Goal: Obtain resource: Download file/media

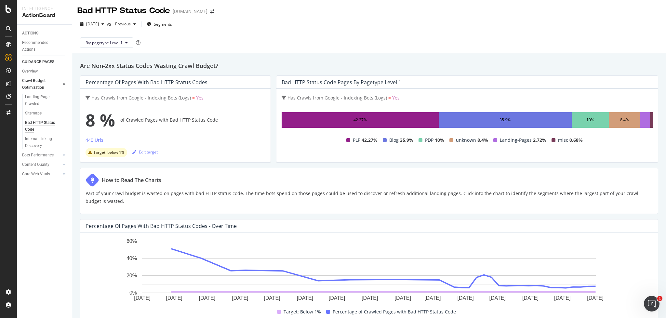
scroll to position [18, 0]
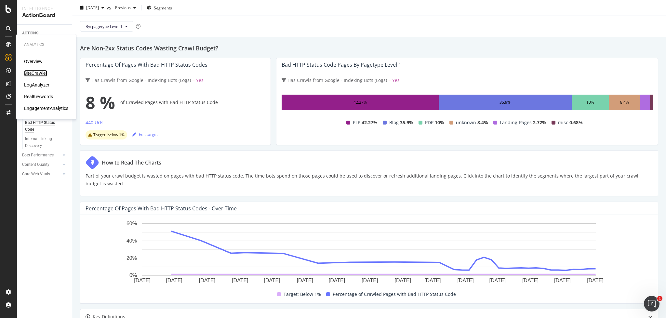
click at [40, 72] on div "SiteCrawler" at bounding box center [35, 73] width 23 height 7
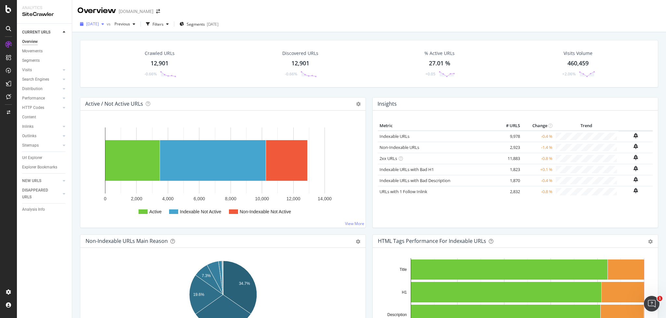
click at [99, 22] on span "[DATE]" at bounding box center [92, 24] width 13 height 6
click at [41, 99] on div "Performance" at bounding box center [33, 98] width 23 height 7
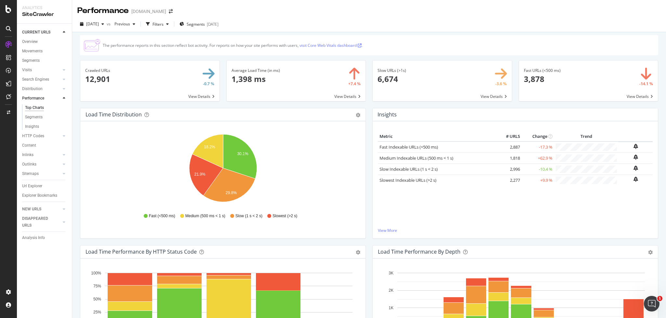
click at [332, 46] on link "visit Core Web Vitals dashboard ." at bounding box center [330, 46] width 63 height 6
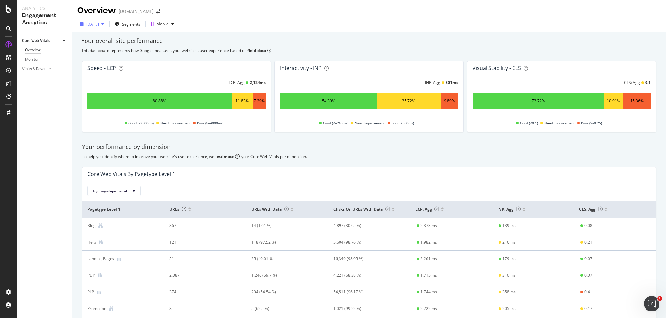
click at [99, 26] on div "[DATE]" at bounding box center [92, 24] width 13 height 6
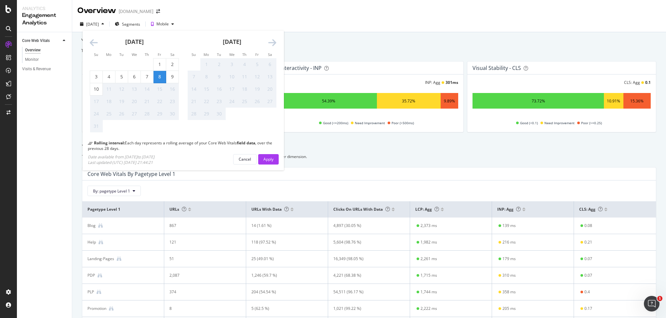
click at [91, 41] on icon "Move backward to switch to the previous month." at bounding box center [94, 42] width 8 height 9
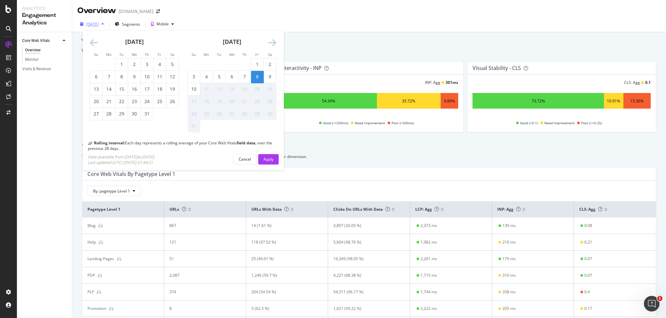
click at [98, 24] on div "[DATE]" at bounding box center [92, 24] width 13 height 6
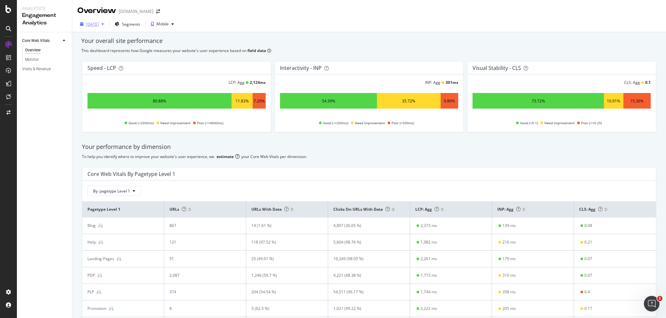
click at [98, 24] on div "[DATE]" at bounding box center [92, 24] width 13 height 6
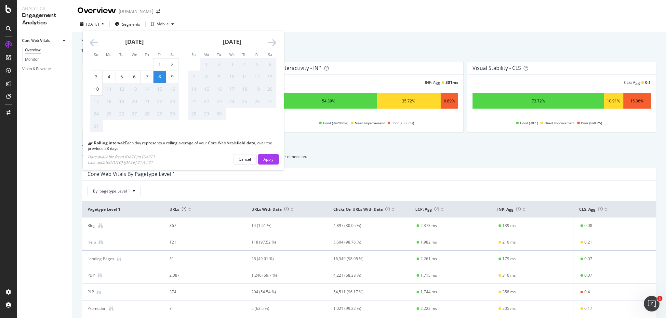
click at [93, 44] on icon "Move backward to switch to the previous month." at bounding box center [94, 42] width 8 height 9
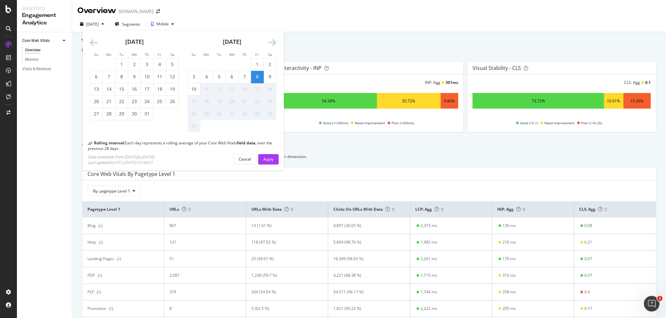
click at [93, 44] on icon "Move backward to switch to the previous month." at bounding box center [94, 42] width 8 height 9
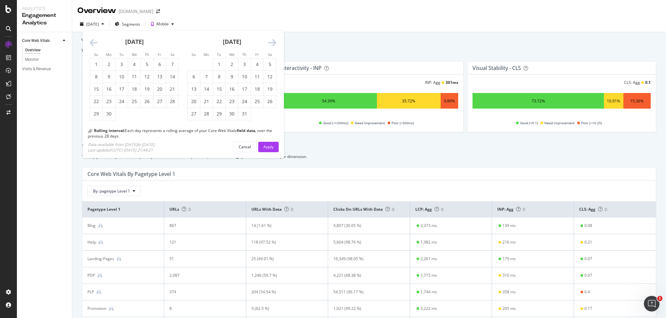
click at [93, 44] on icon "Move backward to switch to the previous month." at bounding box center [94, 42] width 8 height 9
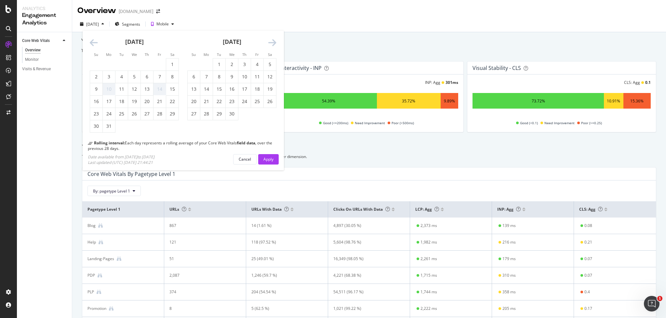
click at [93, 44] on icon "Move backward to switch to the previous month." at bounding box center [94, 42] width 8 height 9
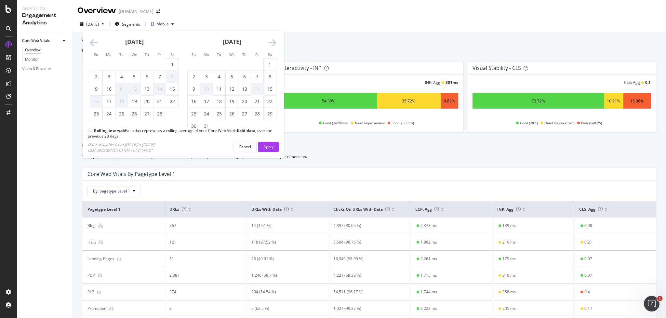
click at [93, 44] on icon "Move backward to switch to the previous month." at bounding box center [94, 42] width 8 height 9
click at [93, 43] on icon "Move backward to switch to the previous month." at bounding box center [94, 42] width 8 height 9
click at [91, 42] on icon "Move backward to switch to the previous month." at bounding box center [94, 42] width 8 height 9
click at [273, 42] on icon "Move forward to switch to the next month." at bounding box center [272, 42] width 8 height 9
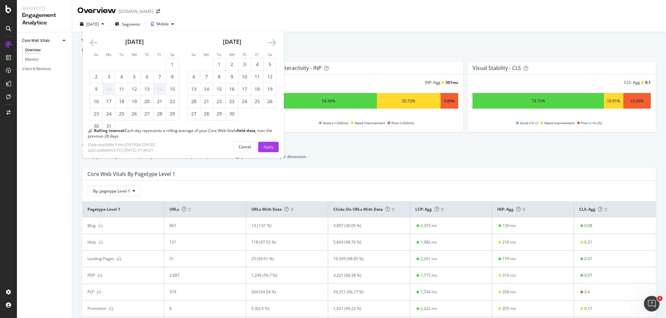
click at [273, 42] on icon "Move forward to switch to the next month." at bounding box center [272, 42] width 8 height 9
click at [94, 42] on icon "Move backward to switch to the previous month." at bounding box center [94, 42] width 8 height 9
click at [93, 42] on icon "Move backward to switch to the previous month." at bounding box center [94, 42] width 8 height 9
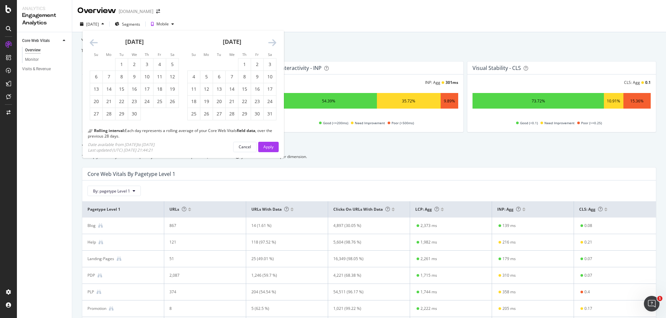
drag, startPoint x: 121, startPoint y: 63, endPoint x: 183, endPoint y: 63, distance: 62.1
click at [121, 63] on div "1" at bounding box center [121, 64] width 12 height 7
click at [272, 44] on icon "Move forward to switch to the next month." at bounding box center [272, 42] width 8 height 9
click at [205, 117] on div "30" at bounding box center [206, 114] width 12 height 12
click at [263, 144] on button "Apply" at bounding box center [268, 147] width 20 height 10
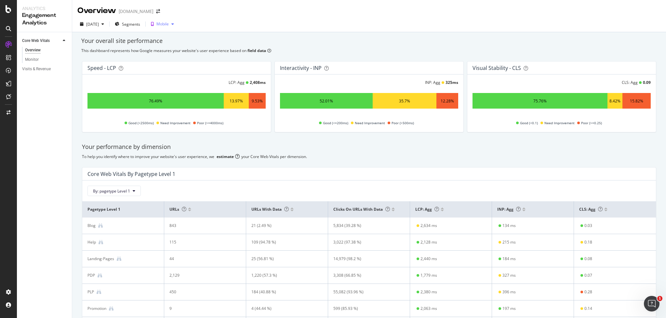
click at [169, 24] on div "Mobile" at bounding box center [162, 24] width 12 height 4
click at [99, 23] on div "2025 Jun. 30th" at bounding box center [92, 24] width 13 height 6
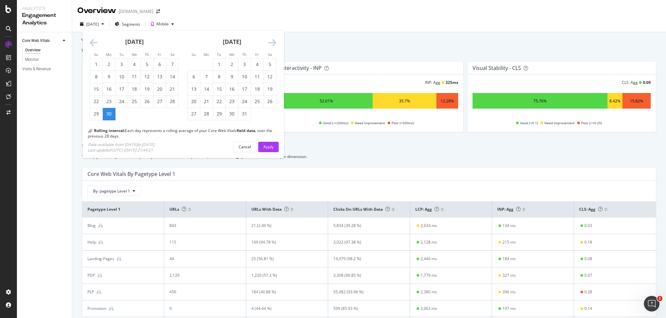
click at [249, 23] on div "2025 Jun. 30th Su Mo Tu We Th Fr Sa Su Mo Tu We Th Fr Sa May 2025 1 2 3 4 5 6 7…" at bounding box center [368, 25] width 593 height 13
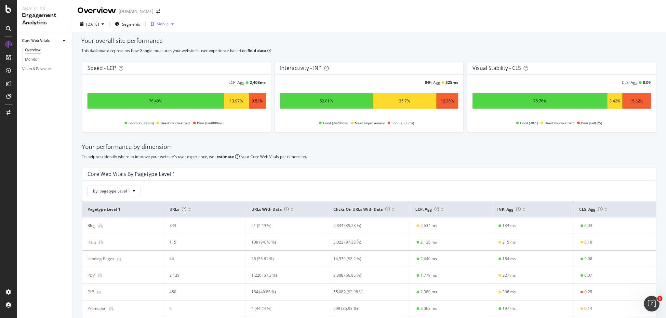
click at [169, 24] on div "Mobile" at bounding box center [162, 24] width 12 height 4
click at [176, 44] on div "Desktop" at bounding box center [179, 46] width 33 height 8
click at [99, 23] on div "2025 Jun. 30th" at bounding box center [92, 24] width 13 height 6
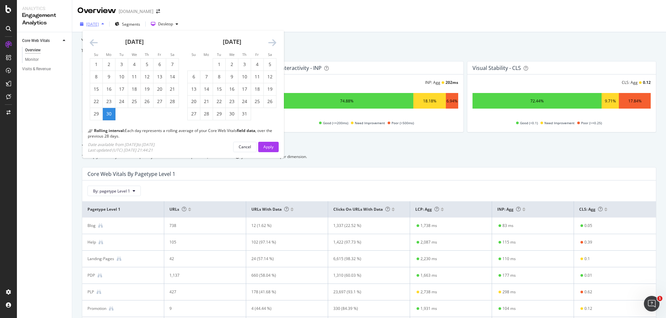
click at [99, 23] on div "2025 Jun. 30th" at bounding box center [92, 24] width 13 height 6
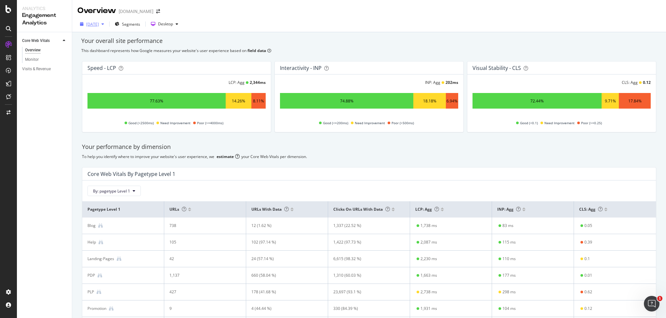
click at [91, 23] on div "2025 Jun. 30th" at bounding box center [92, 24] width 13 height 6
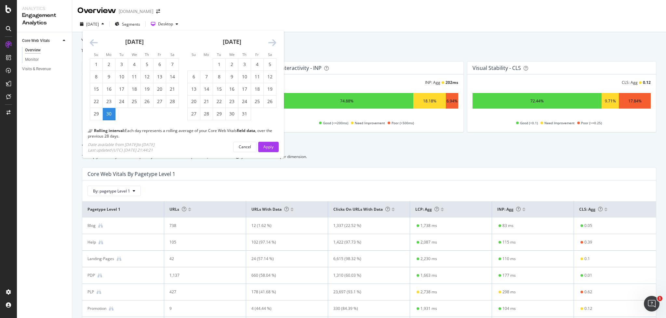
click at [91, 42] on icon "Move backward to switch to the previous month." at bounding box center [94, 42] width 8 height 9
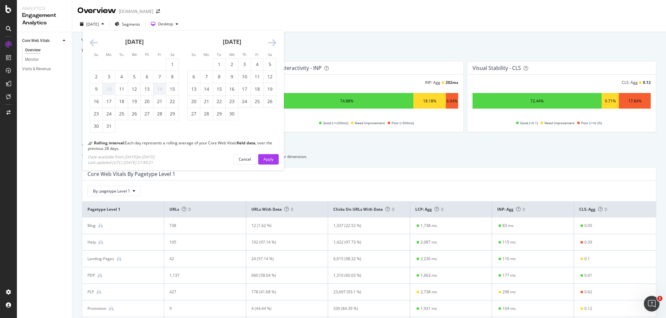
click at [91, 42] on icon "Move backward to switch to the previous month." at bounding box center [94, 42] width 8 height 9
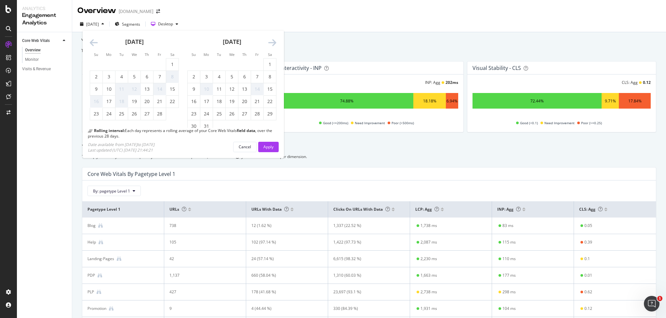
click at [91, 42] on icon "Move backward to switch to the previous month." at bounding box center [94, 42] width 8 height 9
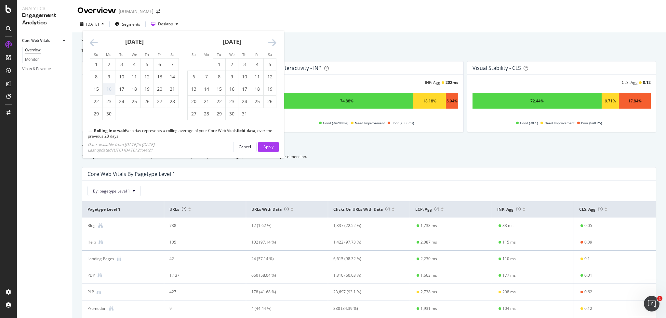
click at [91, 42] on icon "Move backward to switch to the previous month." at bounding box center [94, 42] width 8 height 9
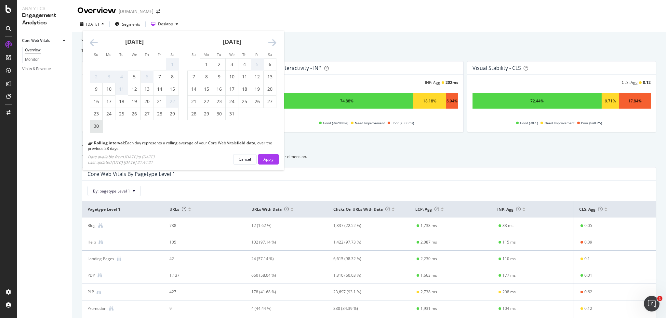
click at [99, 125] on div "30" at bounding box center [96, 126] width 12 height 7
click at [268, 159] on div "Apply" at bounding box center [268, 159] width 10 height 6
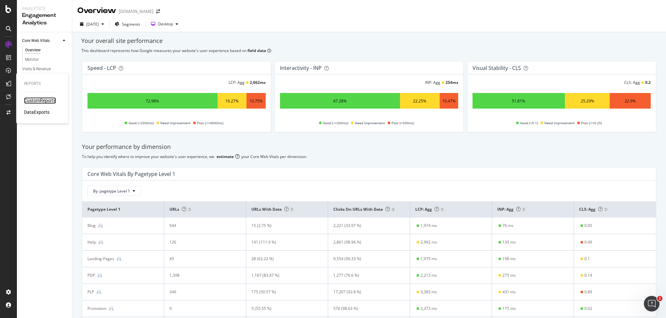
click at [35, 98] on div "CustomReports" at bounding box center [40, 100] width 32 height 7
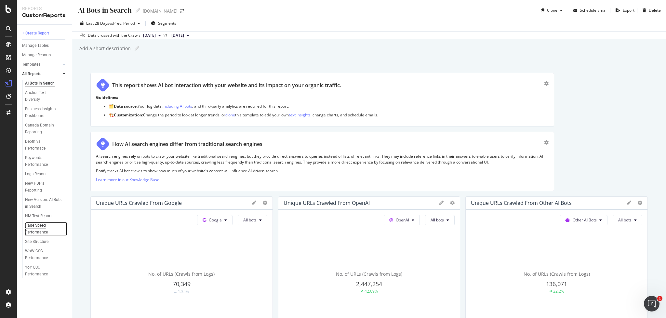
click at [31, 227] on div "Page Speed Performance" at bounding box center [43, 229] width 37 height 14
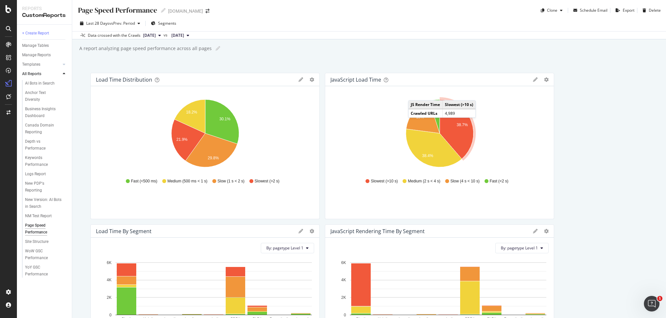
click at [155, 36] on span "[DATE]" at bounding box center [149, 36] width 13 height 6
click at [157, 79] on div "2025 Jul. 25th" at bounding box center [159, 81] width 34 height 6
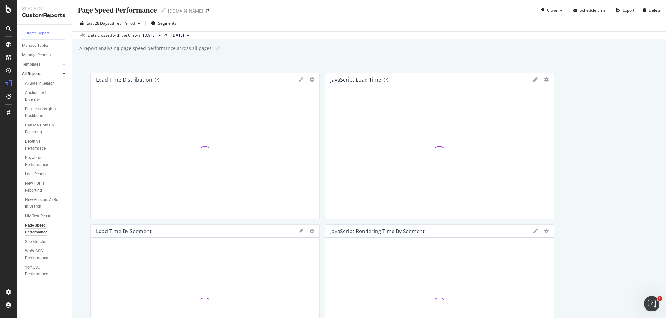
click at [184, 34] on span "2025 Jul. 11th" at bounding box center [177, 36] width 13 height 6
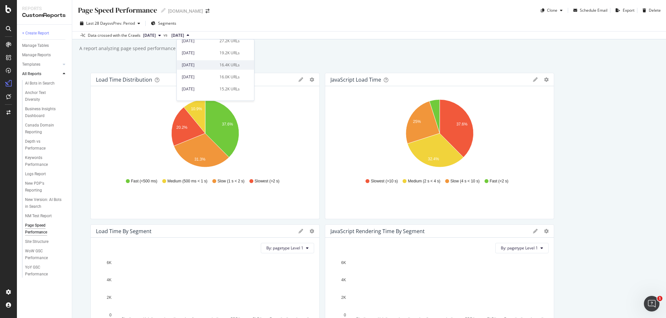
scroll to position [250, 0]
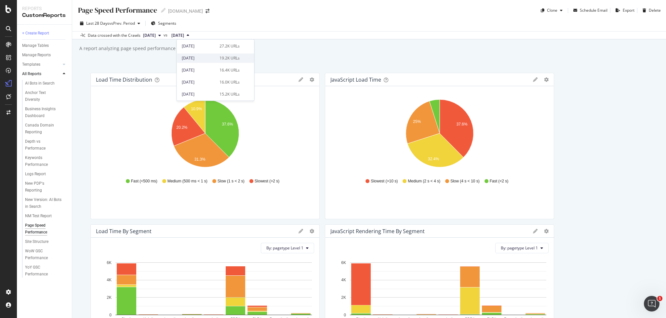
click at [190, 57] on div "2024 Jul. 26th" at bounding box center [199, 58] width 34 height 6
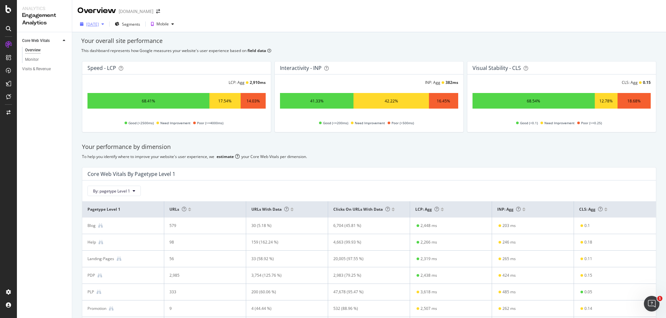
click at [99, 24] on div "2024 May. 29th" at bounding box center [92, 24] width 13 height 6
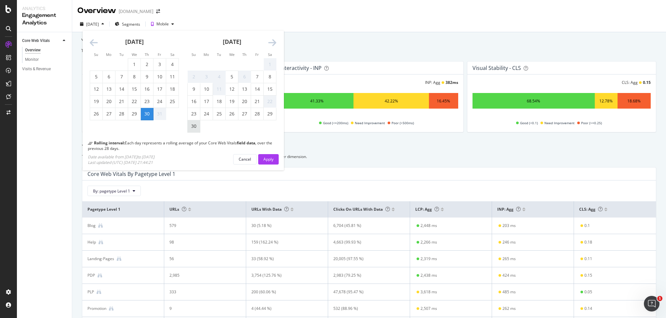
click at [194, 126] on div "30" at bounding box center [194, 126] width 12 height 7
click at [268, 157] on div "Apply" at bounding box center [268, 159] width 10 height 6
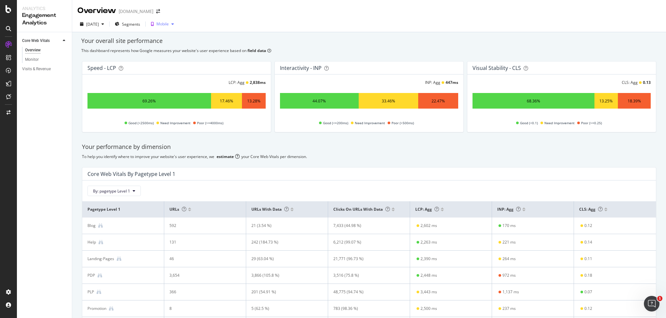
click at [176, 24] on div "button" at bounding box center [173, 24] width 8 height 4
click at [181, 43] on div "Desktop" at bounding box center [179, 46] width 33 height 8
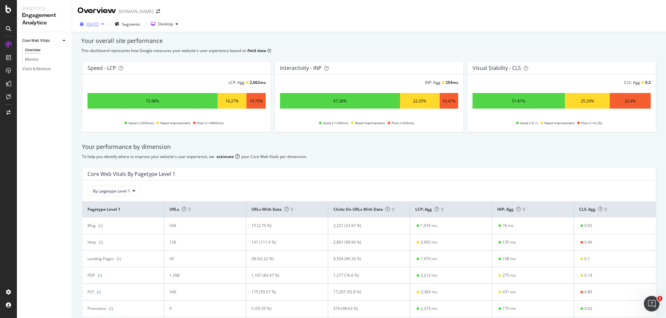
click at [98, 23] on div "[DATE]" at bounding box center [92, 24] width 13 height 6
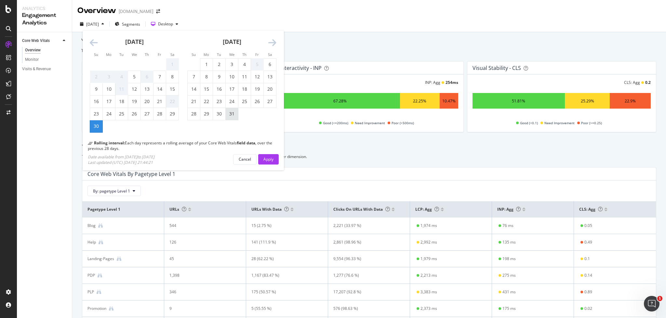
click at [230, 114] on div "31" at bounding box center [232, 114] width 12 height 7
click at [272, 161] on div "Apply" at bounding box center [268, 159] width 10 height 6
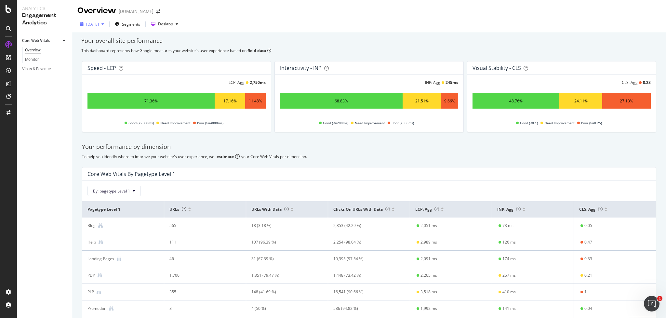
scroll to position [1, 0]
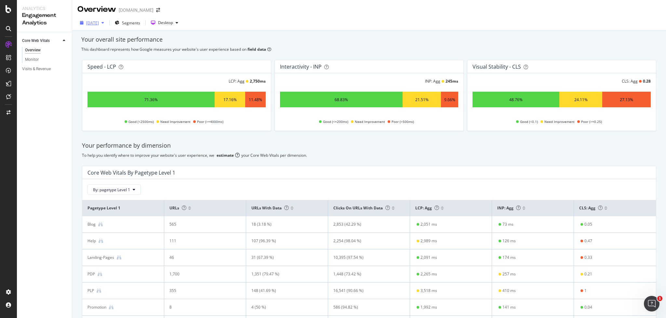
click at [99, 24] on div "2024 Jul. 31st" at bounding box center [92, 23] width 13 height 6
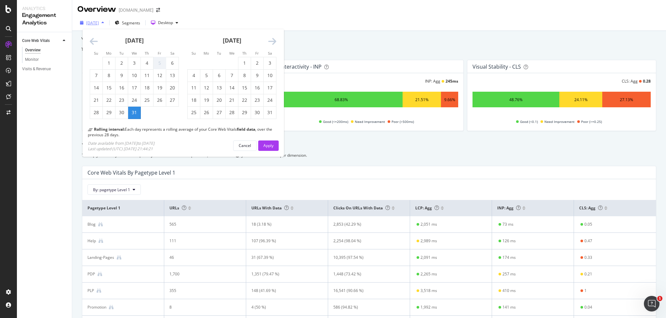
click at [99, 24] on div "2024 Jul. 31st" at bounding box center [92, 23] width 13 height 6
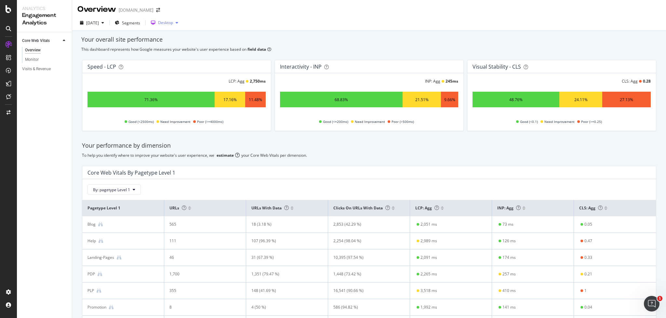
click at [173, 23] on div "Desktop" at bounding box center [165, 23] width 15 height 4
click at [181, 34] on div "Mobile" at bounding box center [181, 34] width 12 height 6
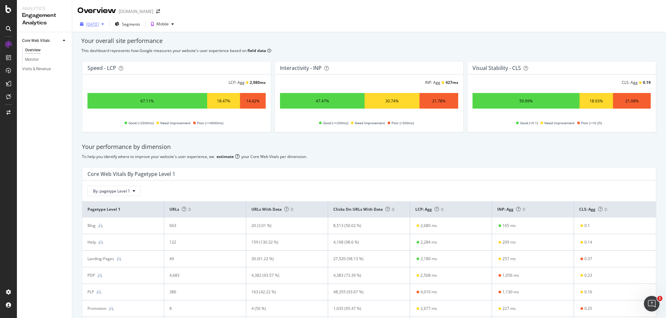
click at [99, 23] on div "2024 Jul. 31st" at bounding box center [92, 24] width 13 height 6
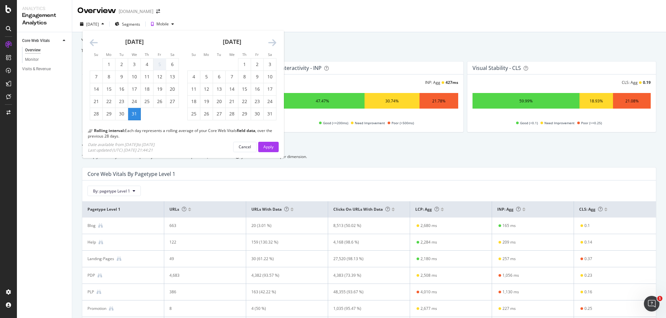
click at [272, 44] on icon "Move forward to switch to the next month." at bounding box center [272, 42] width 8 height 9
click at [271, 44] on icon "Move forward to switch to the next month." at bounding box center [272, 42] width 8 height 9
click at [274, 44] on icon "Move forward to switch to the next month." at bounding box center [272, 42] width 8 height 9
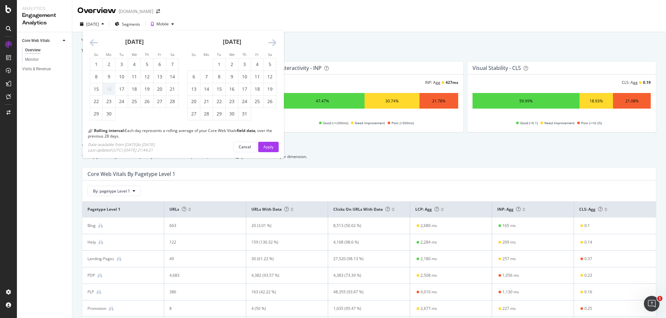
click at [247, 144] on div "Cancel" at bounding box center [245, 147] width 12 height 6
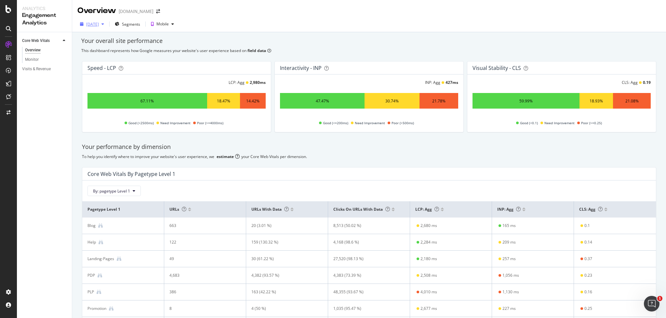
click at [93, 25] on div "2024 Jul. 31st" at bounding box center [92, 24] width 13 height 6
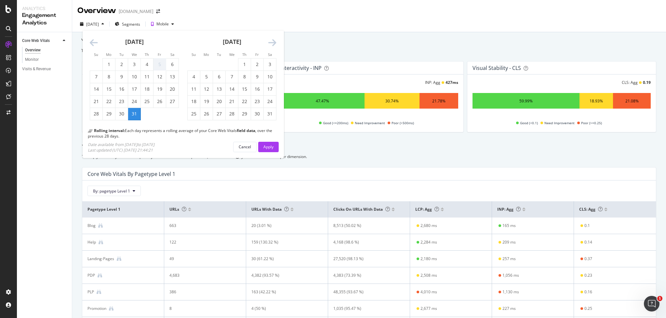
click at [95, 42] on icon "Move backward to switch to the previous month." at bounding box center [94, 42] width 8 height 9
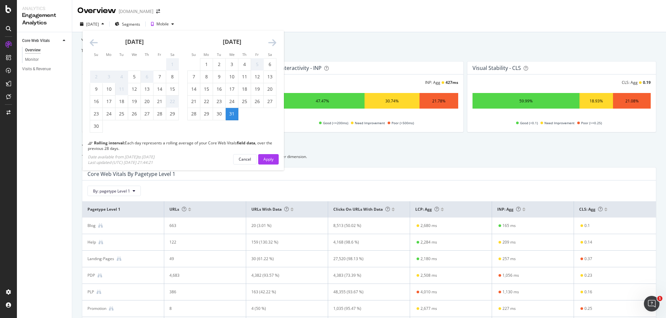
click at [95, 42] on icon "Move backward to switch to the previous month." at bounding box center [94, 42] width 8 height 9
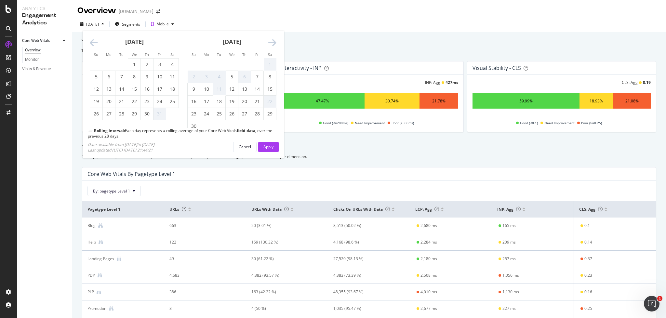
click at [95, 42] on icon "Move backward to switch to the previous month." at bounding box center [94, 42] width 8 height 9
click at [95, 43] on icon "Move backward to switch to the previous month." at bounding box center [94, 42] width 8 height 9
click at [102, 25] on div "Su Mo Tu We Th Fr Sa Su Mo Tu We Th Fr Sa May 2024 1 2 3 4 5 6 7 8 9 10 11 12 1…" at bounding box center [183, 94] width 212 height 138
click at [92, 24] on div "2024 Jul. 31st" at bounding box center [92, 24] width 13 height 6
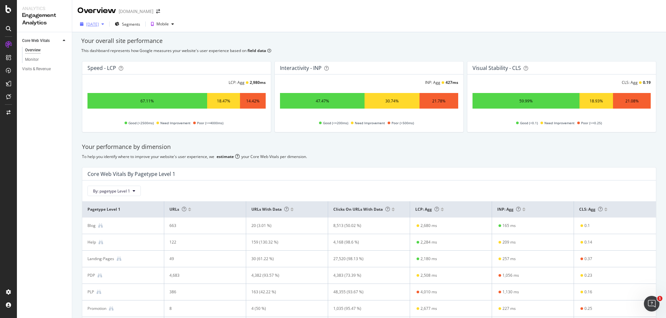
click at [99, 26] on div "2024 Jul. 31st" at bounding box center [92, 24] width 13 height 6
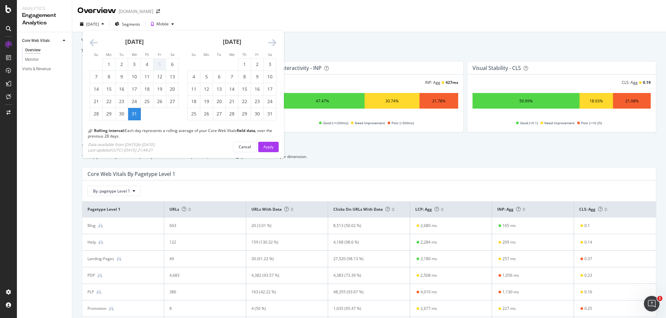
click at [269, 44] on icon "Move forward to switch to the next month." at bounding box center [272, 42] width 8 height 9
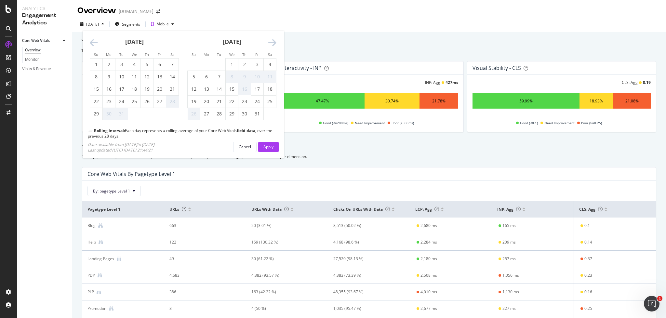
click at [269, 44] on icon "Move forward to switch to the next month." at bounding box center [272, 42] width 8 height 9
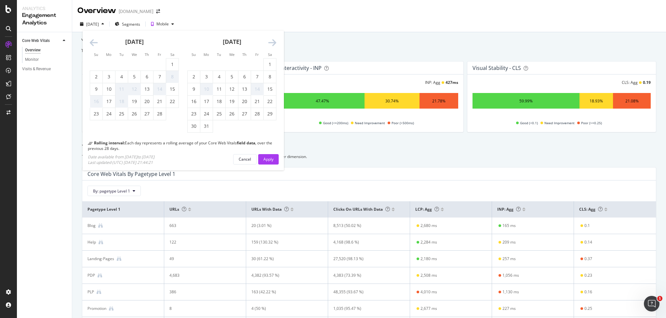
click at [269, 44] on icon "Move forward to switch to the next month." at bounding box center [272, 42] width 8 height 9
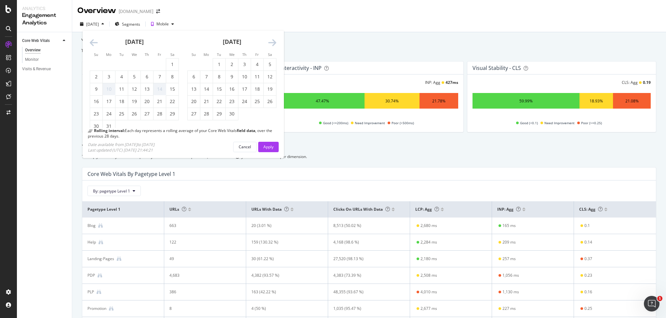
click at [269, 44] on icon "Move forward to switch to the next month." at bounding box center [272, 42] width 8 height 9
click at [242, 115] on div "31" at bounding box center [244, 114] width 12 height 7
click at [267, 150] on div "Apply" at bounding box center [268, 147] width 10 height 10
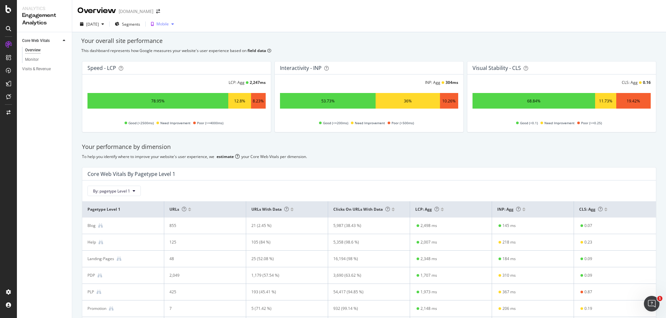
click at [169, 25] on div "Mobile" at bounding box center [162, 24] width 12 height 4
click at [176, 45] on div "Desktop" at bounding box center [182, 46] width 15 height 6
click at [173, 25] on div "Desktop" at bounding box center [165, 24] width 15 height 4
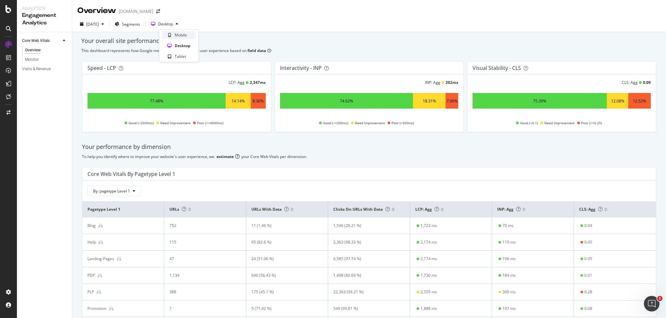
click at [179, 35] on div "Mobile" at bounding box center [181, 35] width 12 height 6
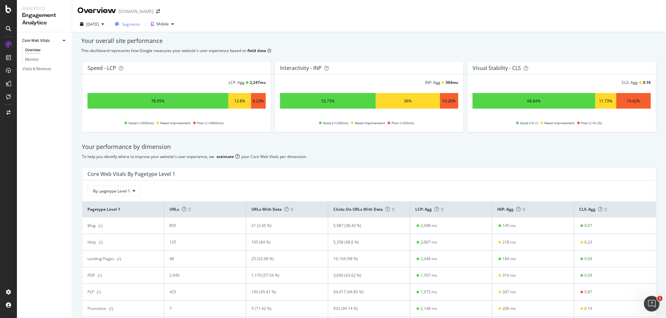
click at [137, 24] on span "Segments" at bounding box center [131, 24] width 18 height 6
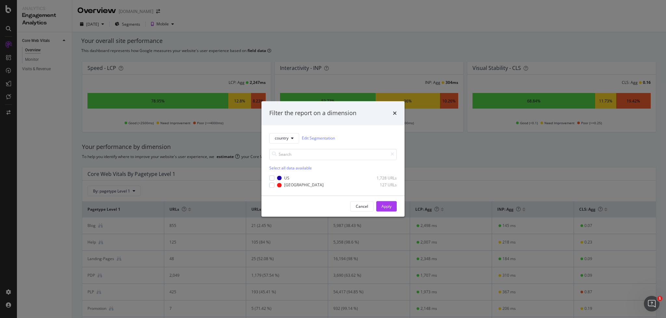
click at [362, 206] on div "Cancel" at bounding box center [362, 206] width 12 height 6
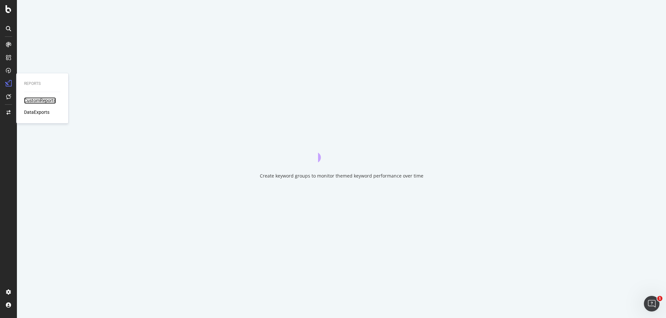
click at [38, 102] on div "CustomReports" at bounding box center [40, 100] width 32 height 7
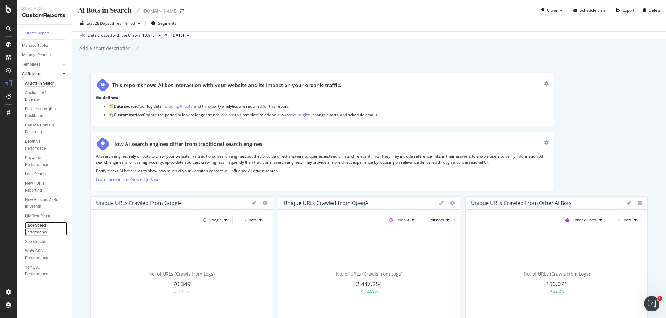
click at [27, 224] on div "Page Speed Performance" at bounding box center [43, 229] width 37 height 14
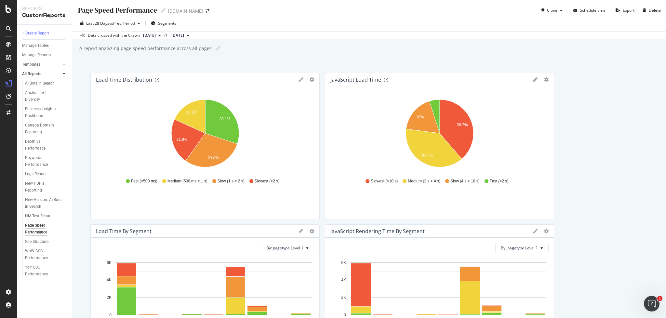
click at [156, 34] on span "[DATE]" at bounding box center [149, 36] width 13 height 6
click at [165, 71] on div "[DATE]" at bounding box center [159, 69] width 34 height 6
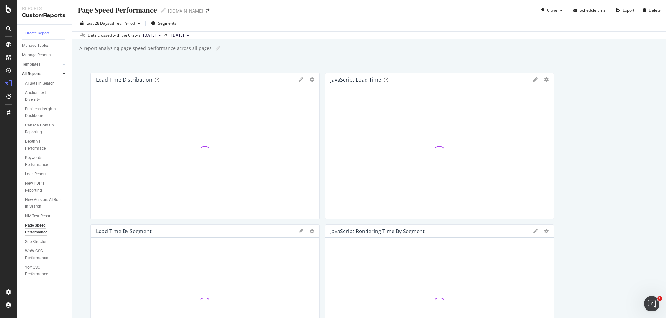
click at [184, 36] on span "[DATE]" at bounding box center [177, 36] width 13 height 6
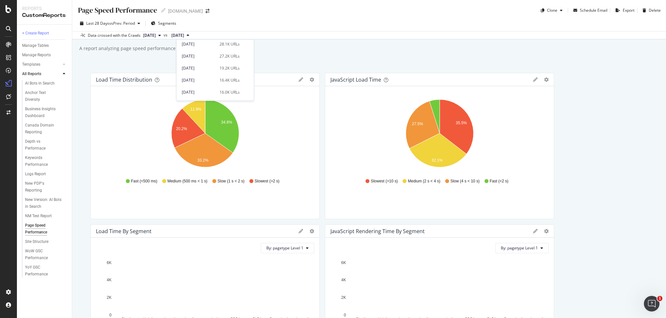
scroll to position [241, 0]
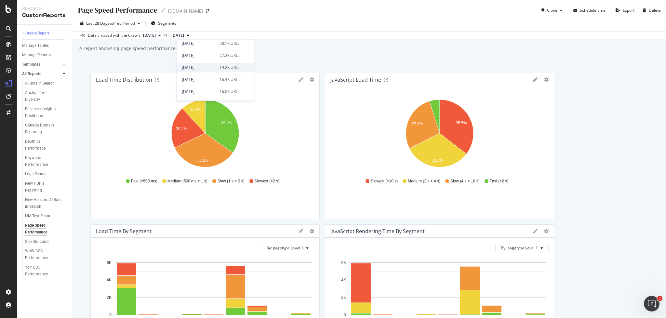
click at [206, 66] on div "[DATE]" at bounding box center [199, 68] width 34 height 6
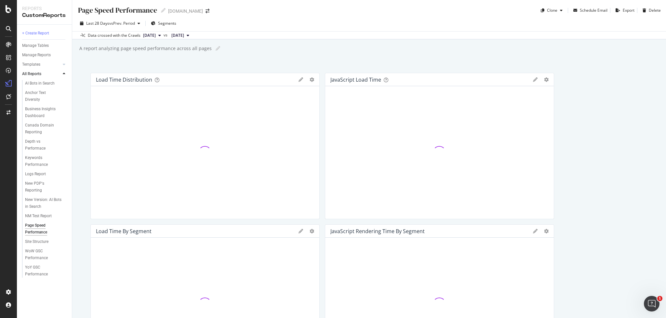
click at [184, 36] on span "[DATE]" at bounding box center [177, 36] width 13 height 6
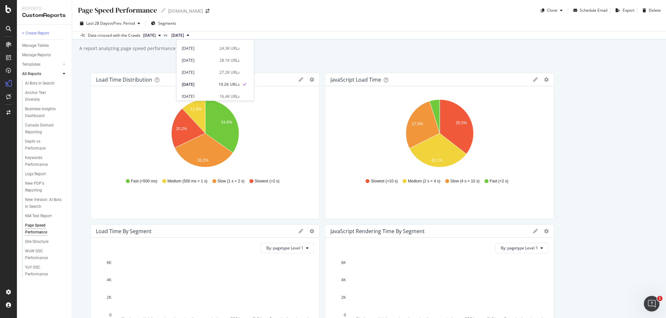
scroll to position [224, 0]
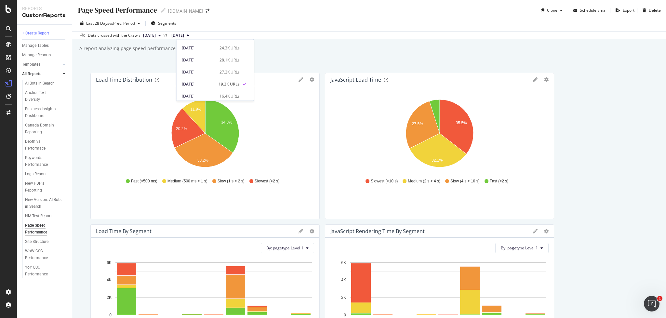
click at [293, 51] on div "A report analyzing page speed performance across all pages A report analyzing p…" at bounding box center [372, 49] width 587 height 10
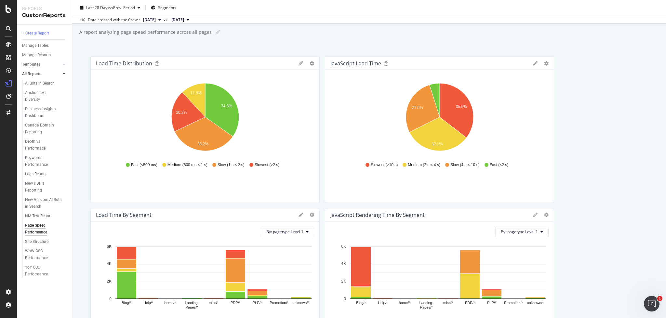
scroll to position [0, 0]
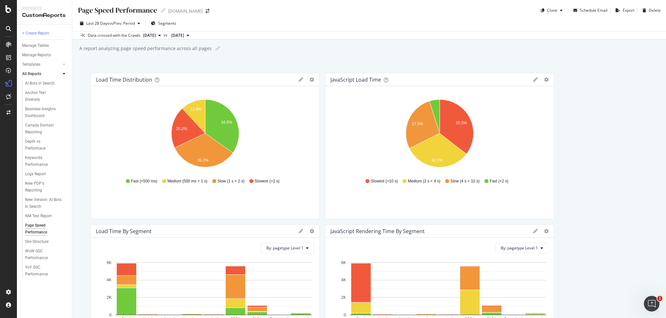
click at [156, 35] on span "[DATE]" at bounding box center [149, 36] width 13 height 6
click at [255, 54] on div "Page Speed Performance Page Speed Performance www.zennioptical.com Clone Schedu…" at bounding box center [368, 159] width 593 height 318
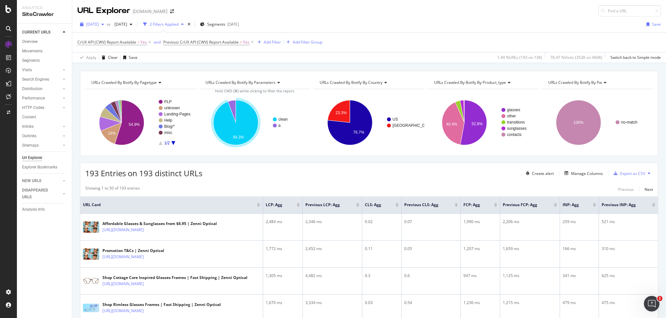
click at [98, 26] on span "[DATE]" at bounding box center [92, 24] width 13 height 6
click at [415, 7] on div "URL Explorer [DOMAIN_NAME]" at bounding box center [368, 8] width 593 height 17
click at [127, 24] on span "[DATE]" at bounding box center [119, 24] width 15 height 6
click at [313, 12] on div "URL Explorer [DOMAIN_NAME]" at bounding box center [368, 8] width 593 height 17
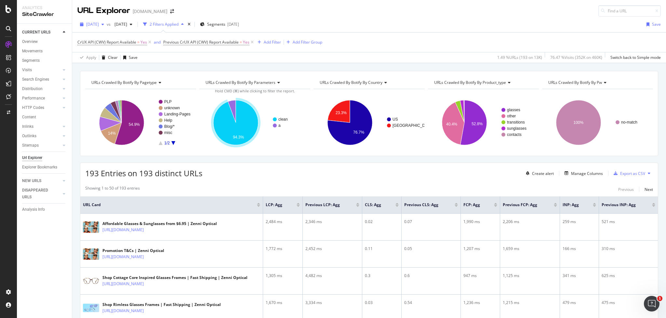
click at [98, 23] on span "[DATE]" at bounding box center [92, 24] width 13 height 6
click at [108, 71] on div "[DATE]" at bounding box center [104, 72] width 34 height 6
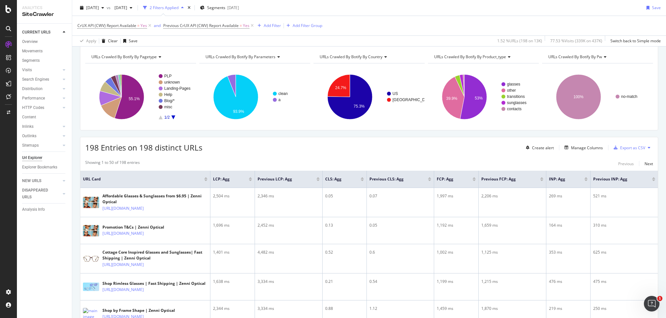
scroll to position [25, 0]
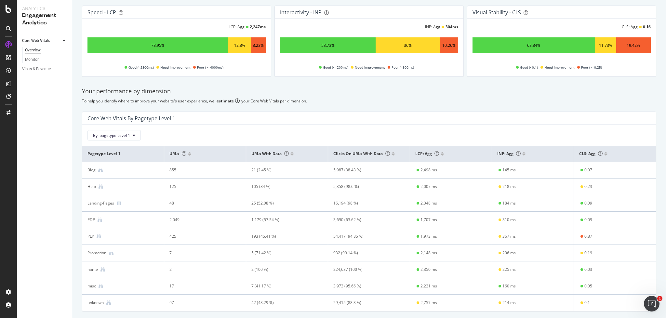
scroll to position [78, 0]
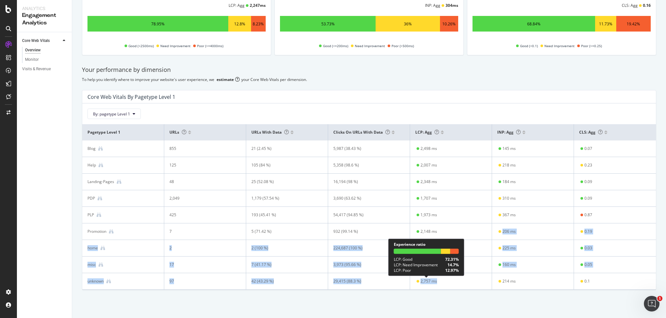
drag, startPoint x: 433, startPoint y: 282, endPoint x: 466, endPoint y: 263, distance: 38.3
click at [429, 237] on tbody "Blog 855 21 (2.45 %) 5,987 (38.43 %) 2,498 ms 145 ms 0.07 Help 125 105 (84 %) 5…" at bounding box center [368, 214] width 573 height 149
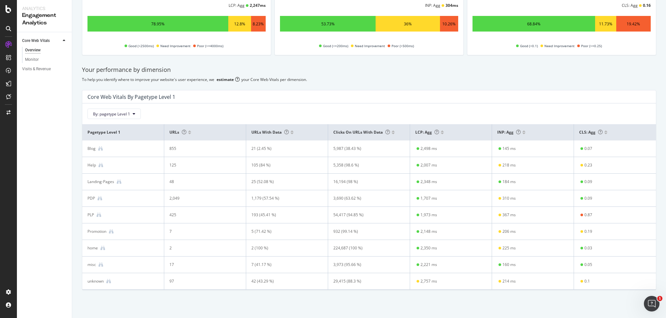
click at [462, 296] on div "Your overall site performance This dashboard represents how Google measures you…" at bounding box center [368, 136] width 593 height 363
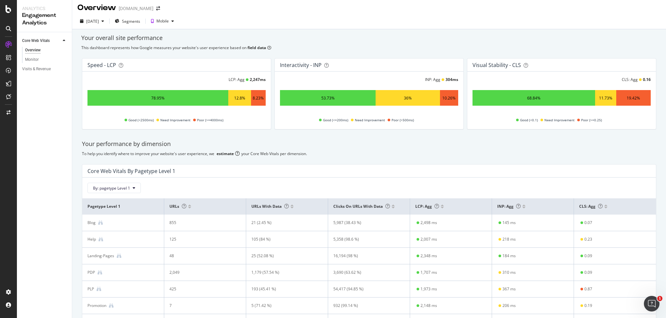
scroll to position [0, 0]
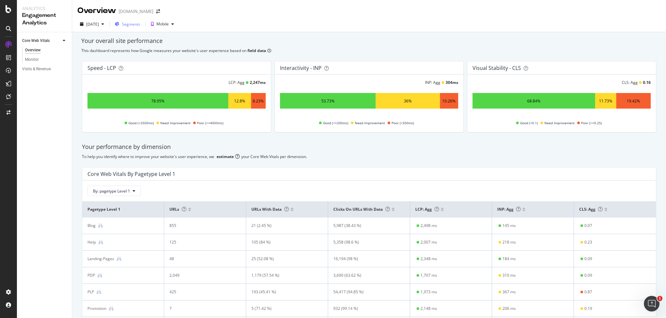
click at [140, 26] on span "Segments" at bounding box center [131, 24] width 18 height 6
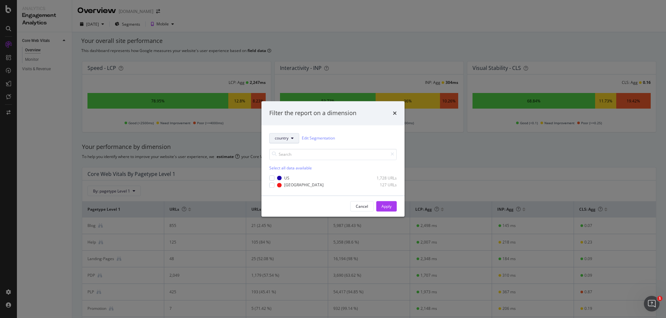
click at [293, 140] on icon "modal" at bounding box center [292, 138] width 3 height 4
click at [286, 163] on span "pagetype" at bounding box center [286, 162] width 23 height 6
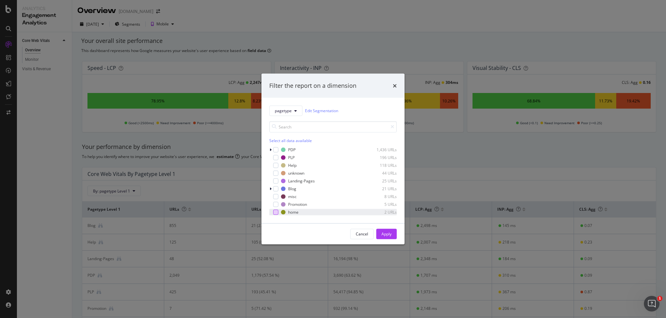
click at [276, 213] on div "modal" at bounding box center [275, 211] width 5 height 5
click at [388, 234] on div "Apply" at bounding box center [386, 234] width 10 height 6
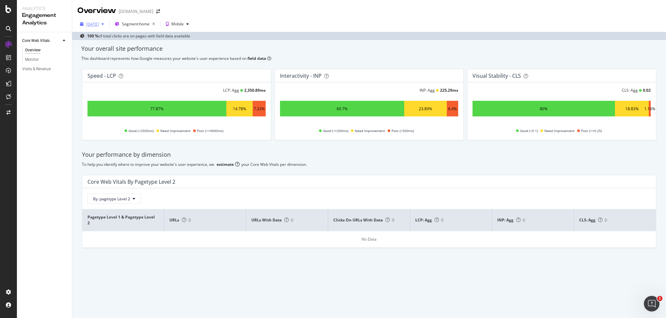
click at [99, 25] on div "2025 Jul. 30th" at bounding box center [92, 24] width 13 height 6
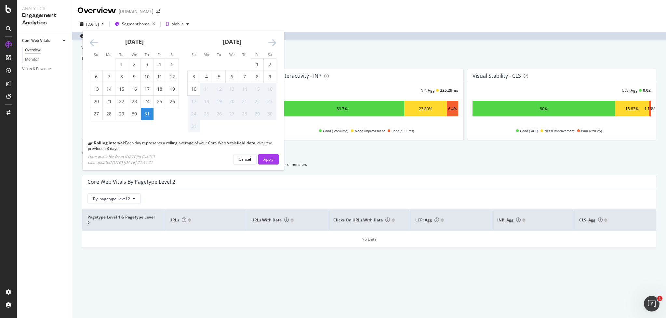
click at [150, 112] on div "31" at bounding box center [147, 114] width 12 height 7
click at [267, 160] on div "Apply" at bounding box center [268, 159] width 10 height 6
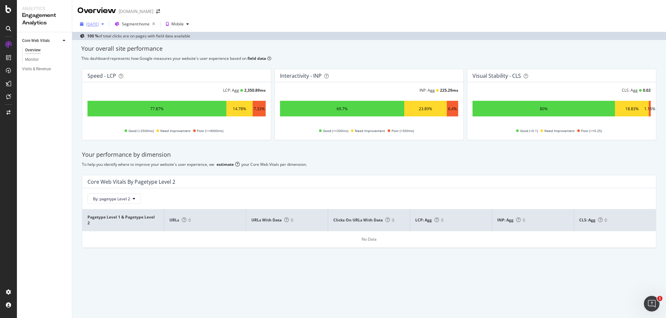
click at [99, 23] on div "2025 Jul. 31st" at bounding box center [92, 24] width 13 height 6
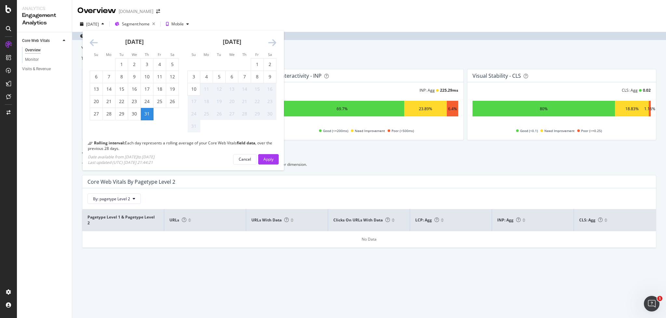
click at [92, 41] on icon "Move backward to switch to the previous month." at bounding box center [94, 42] width 8 height 9
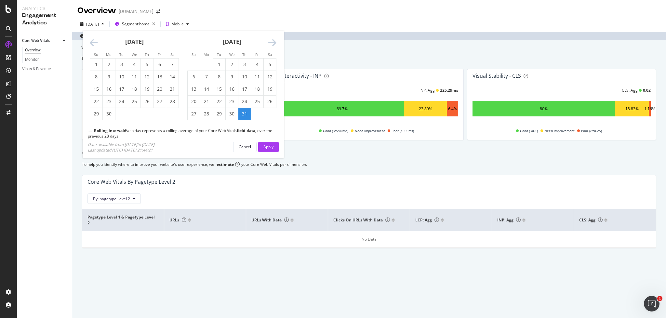
click at [92, 41] on icon "Move backward to switch to the previous month." at bounding box center [94, 42] width 8 height 9
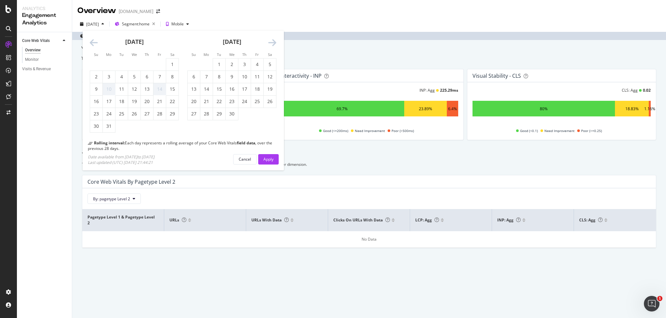
click at [92, 41] on icon "Move backward to switch to the previous month." at bounding box center [94, 42] width 8 height 9
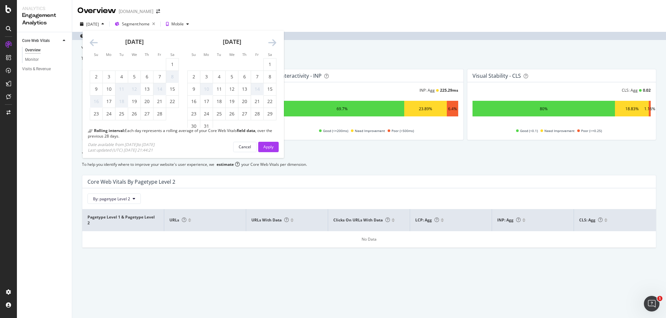
click at [92, 41] on icon "Move backward to switch to the previous month." at bounding box center [94, 42] width 8 height 9
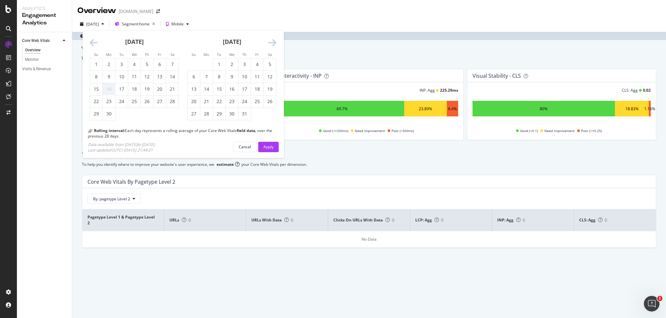
click at [92, 41] on icon "Move backward to switch to the previous month." at bounding box center [94, 42] width 8 height 9
click at [134, 114] on div "31" at bounding box center [134, 114] width 12 height 7
click at [268, 150] on div "Apply" at bounding box center [268, 147] width 10 height 10
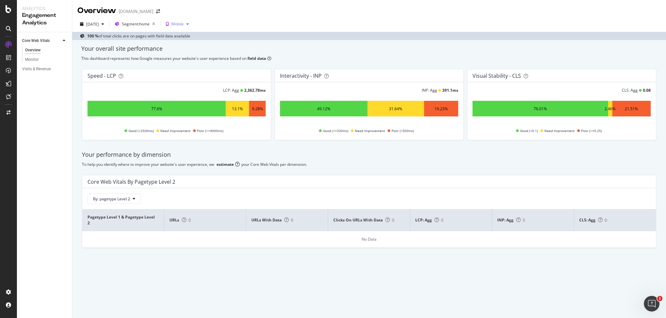
click at [184, 25] on div "Mobile" at bounding box center [177, 24] width 12 height 4
click at [260, 34] on div "100 % of total clicks are on pages with field data available" at bounding box center [368, 36] width 593 height 8
click at [99, 25] on div "2024 Jul. 31st" at bounding box center [92, 24] width 13 height 6
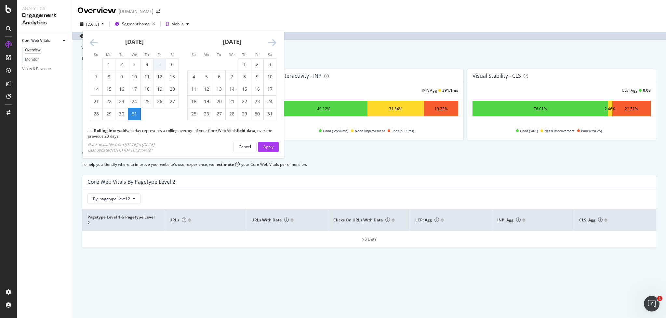
drag, startPoint x: 250, startPoint y: 146, endPoint x: 313, endPoint y: 120, distance: 67.7
click at [250, 146] on div "Cancel" at bounding box center [245, 147] width 12 height 6
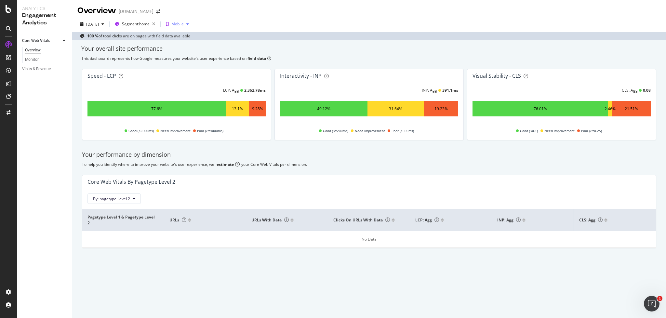
click at [184, 24] on div "Mobile" at bounding box center [177, 24] width 12 height 4
click at [192, 45] on div "Desktop" at bounding box center [198, 46] width 15 height 6
click at [99, 24] on div "2024 Jul. 30th" at bounding box center [92, 24] width 13 height 6
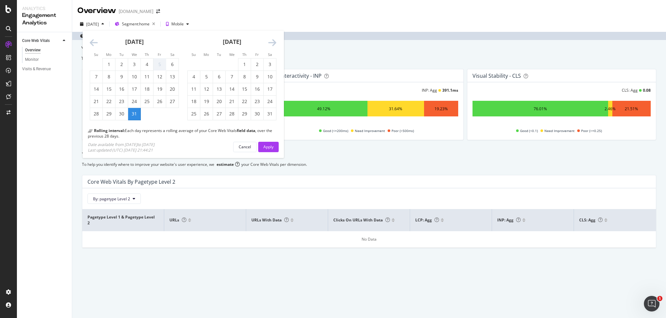
click at [273, 43] on icon "Move forward to switch to the next month." at bounding box center [272, 42] width 8 height 9
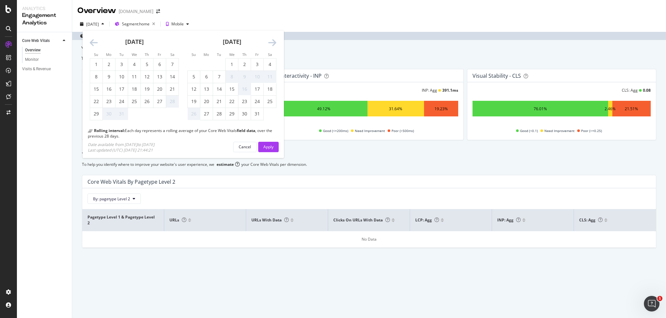
click at [273, 43] on icon "Move forward to switch to the next month." at bounding box center [272, 42] width 8 height 9
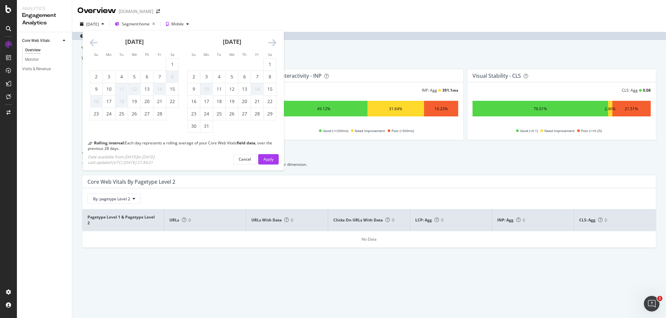
click at [273, 43] on icon "Move forward to switch to the next month." at bounding box center [272, 42] width 8 height 9
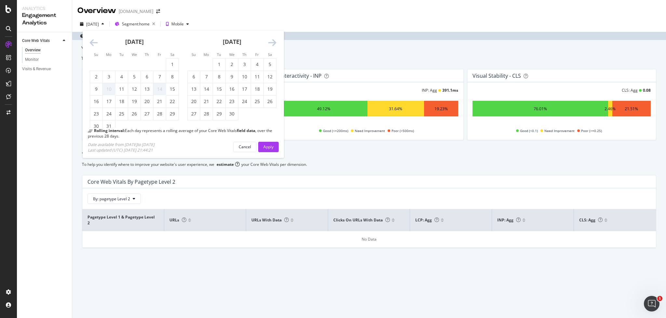
click at [273, 43] on icon "Move forward to switch to the next month." at bounding box center [272, 42] width 8 height 9
click at [244, 113] on div "31" at bounding box center [244, 114] width 12 height 7
click at [233, 113] on div "30" at bounding box center [232, 114] width 12 height 7
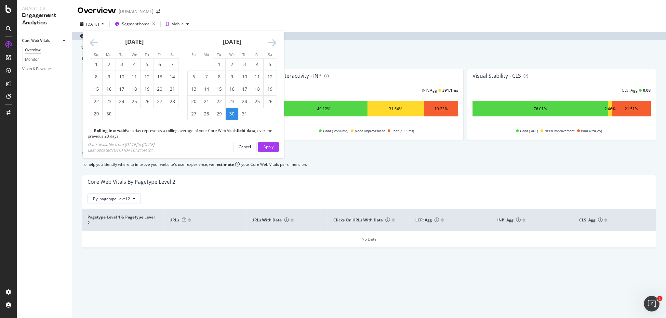
click at [264, 141] on div "Rolling interval: Each day represents a rolling average of your Core Web Vitals…" at bounding box center [183, 140] width 191 height 25
click at [267, 145] on div "Apply" at bounding box center [268, 147] width 10 height 6
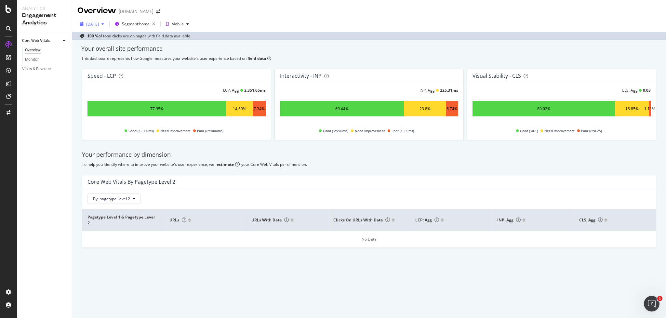
click at [99, 24] on div "2025 Jul. 30th" at bounding box center [92, 24] width 13 height 6
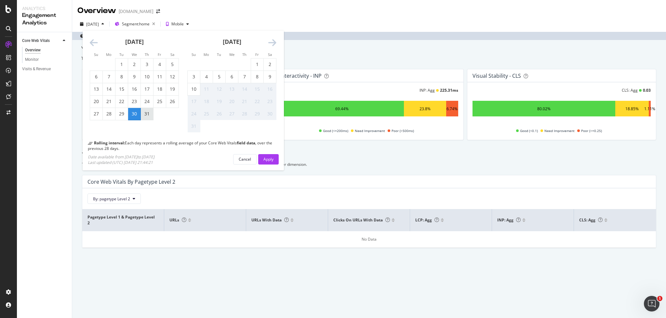
click at [148, 113] on div "31" at bounding box center [147, 114] width 12 height 7
click at [262, 159] on button "Apply" at bounding box center [268, 159] width 20 height 10
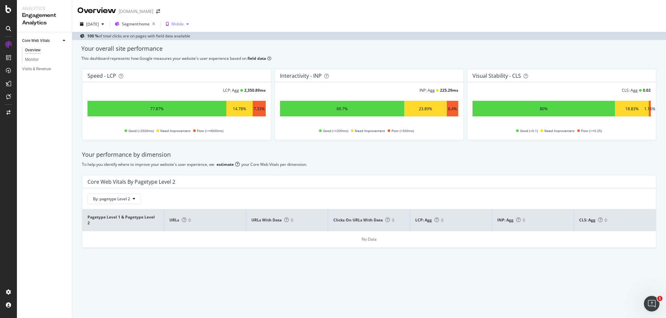
click at [184, 26] on div "Mobile" at bounding box center [177, 24] width 12 height 4
click at [188, 45] on div "Desktop" at bounding box center [194, 46] width 33 height 8
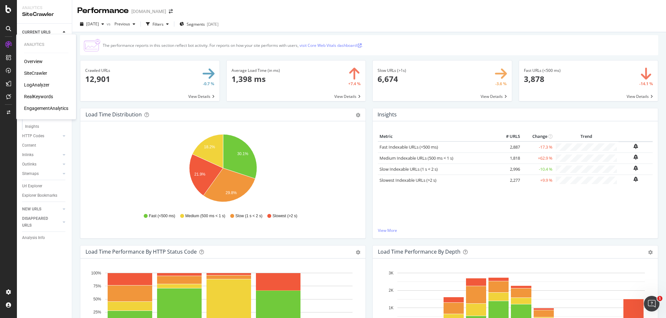
drag, startPoint x: 35, startPoint y: 61, endPoint x: 31, endPoint y: 62, distance: 4.3
click at [35, 61] on div "Overview" at bounding box center [33, 61] width 19 height 7
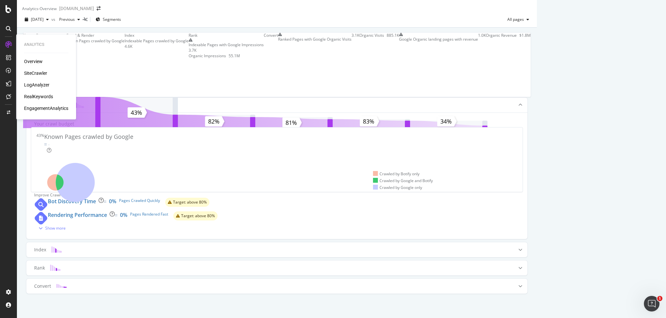
click at [28, 59] on div "Overview" at bounding box center [33, 61] width 19 height 7
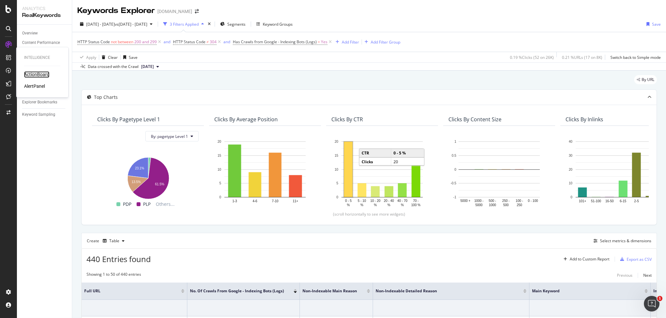
click at [36, 76] on div "ActionBoard" at bounding box center [36, 74] width 25 height 7
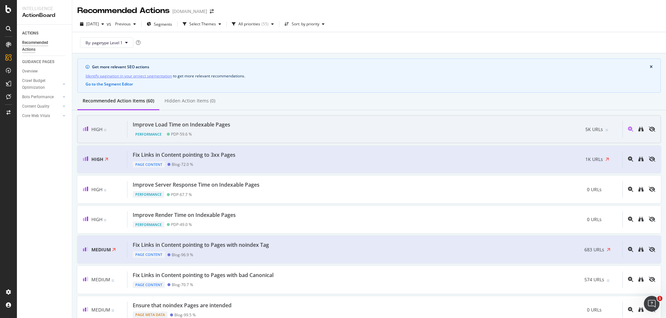
click at [220, 124] on div "Improve Load Time on Indexable Pages" at bounding box center [182, 124] width 98 height 7
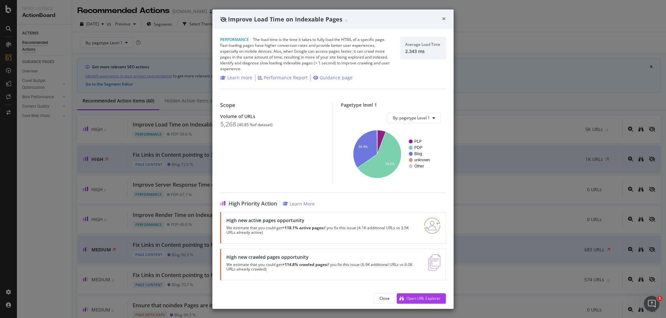
click at [444, 18] on span "×" at bounding box center [444, 18] width 4 height 9
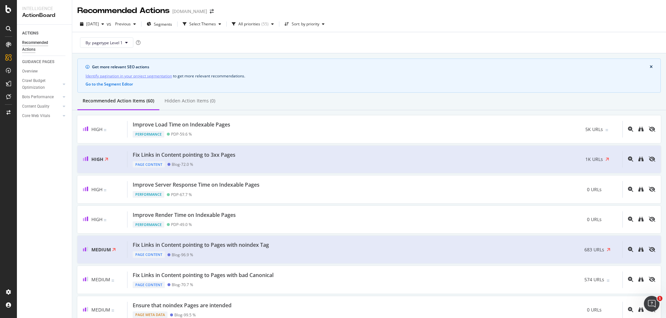
scroll to position [7, 0]
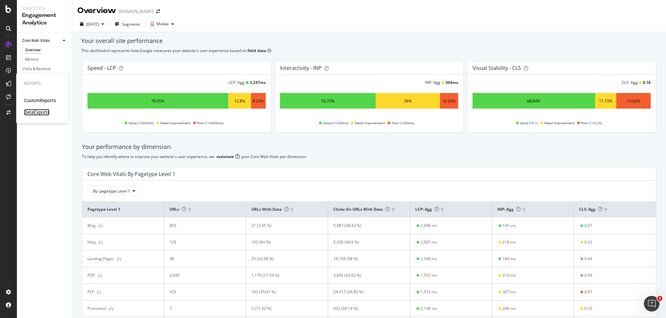
click at [37, 111] on div "DataExports" at bounding box center [36, 112] width 25 height 7
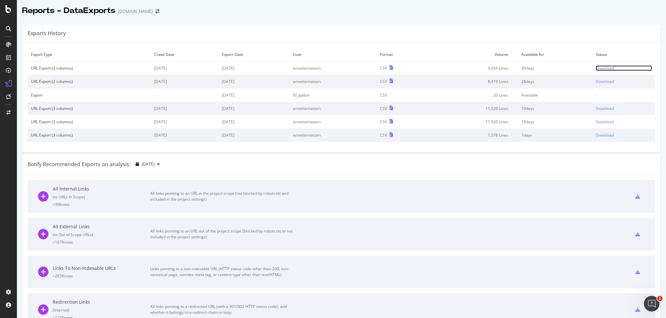
click at [604, 67] on div "Download" at bounding box center [604, 68] width 18 height 6
click at [617, 18] on div at bounding box center [341, 17] width 649 height 3
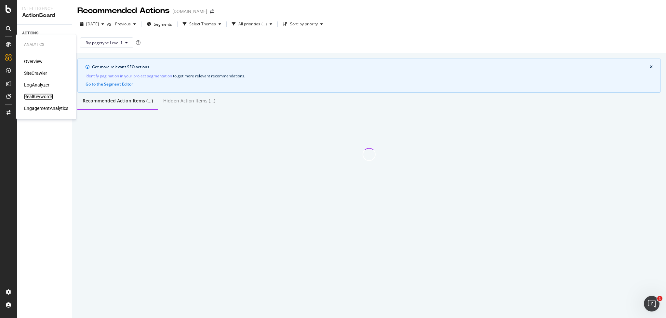
drag, startPoint x: 38, startPoint y: 98, endPoint x: 35, endPoint y: 96, distance: 4.1
click at [38, 98] on div "RealKeywords" at bounding box center [38, 96] width 29 height 7
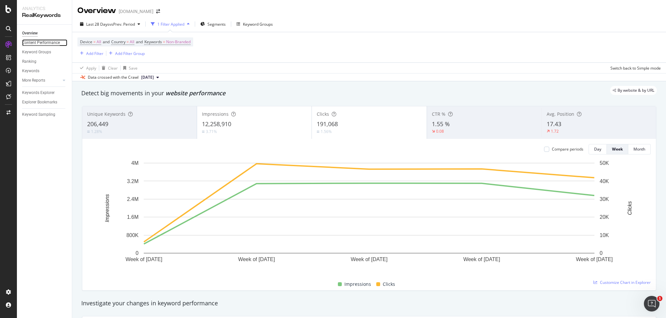
click at [43, 42] on div "Content Performance" at bounding box center [41, 42] width 38 height 7
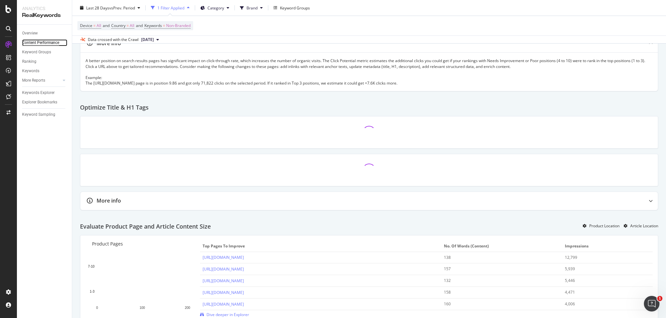
scroll to position [143, 0]
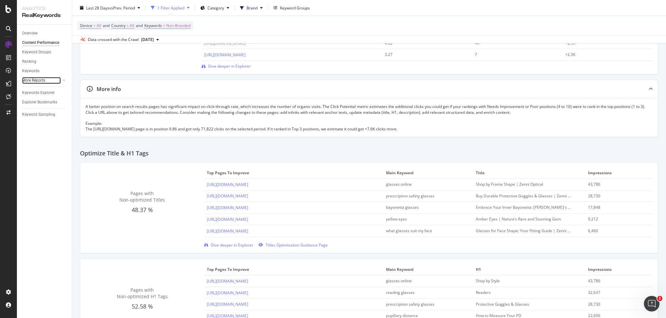
click at [59, 80] on div at bounding box center [57, 80] width 7 height 7
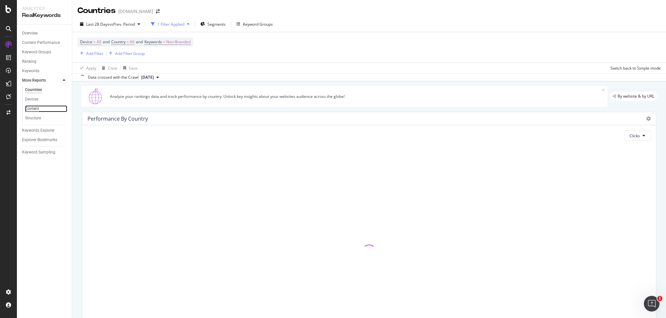
click at [37, 108] on div "Content" at bounding box center [32, 108] width 14 height 7
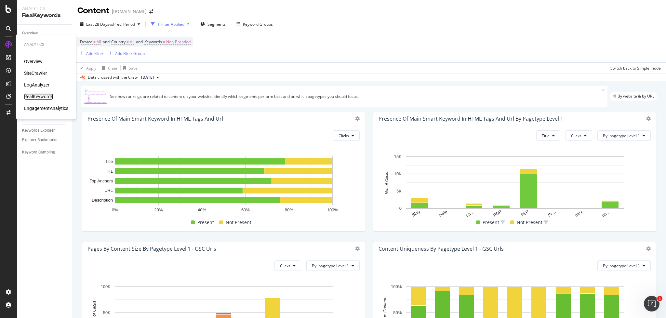
click at [39, 98] on div "RealKeywords" at bounding box center [38, 96] width 29 height 7
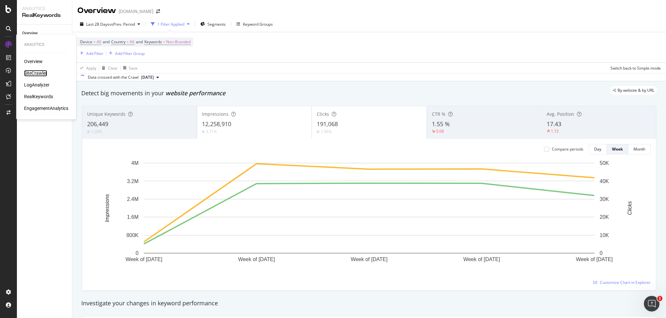
click at [34, 73] on div "SiteCrawler" at bounding box center [35, 73] width 23 height 7
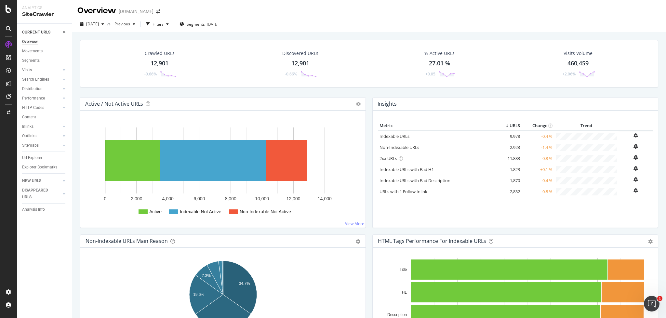
click at [36, 158] on div "Url Explorer" at bounding box center [32, 157] width 20 height 7
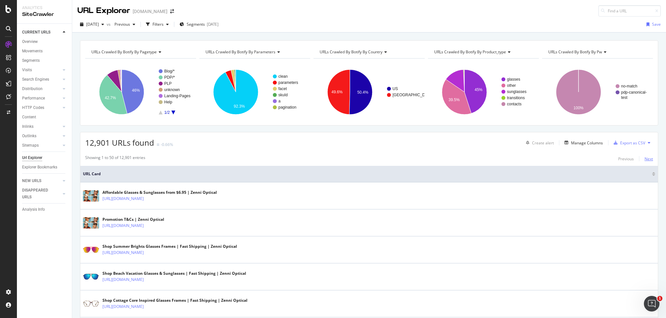
click at [647, 157] on div "Next" at bounding box center [648, 159] width 8 height 6
click at [61, 181] on div at bounding box center [64, 180] width 7 height 7
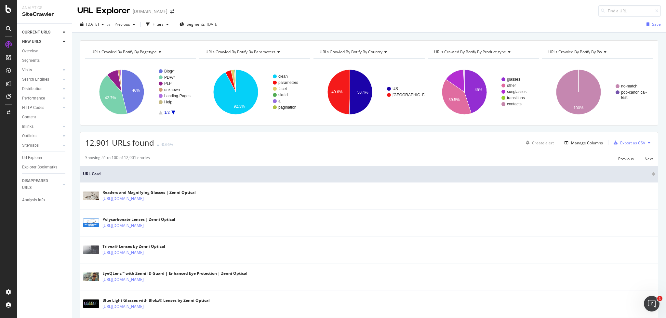
click at [55, 35] on link "CURRENT URLS" at bounding box center [41, 32] width 39 height 7
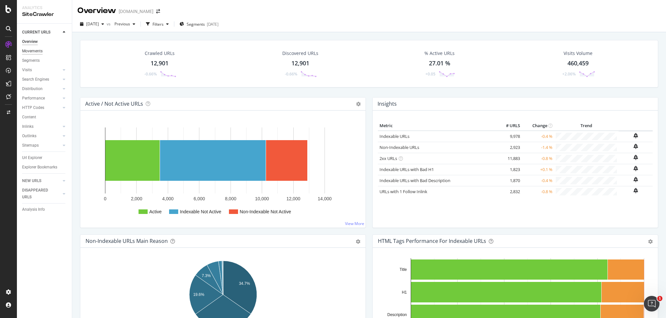
click at [42, 53] on div "Movements" at bounding box center [32, 51] width 20 height 7
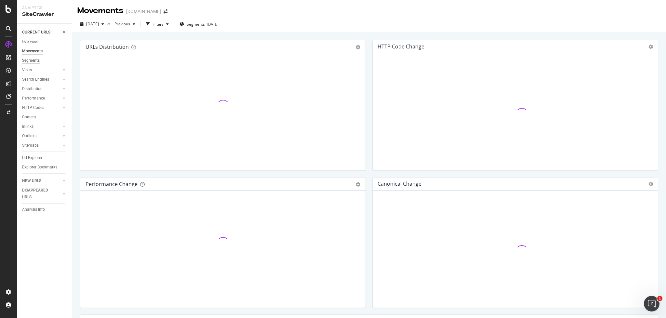
click at [35, 62] on div "Segments" at bounding box center [31, 60] width 18 height 7
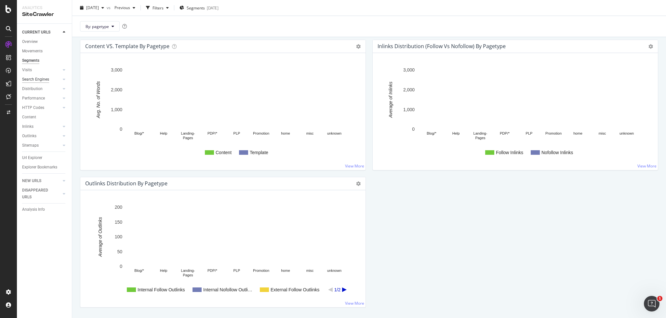
scroll to position [692, 0]
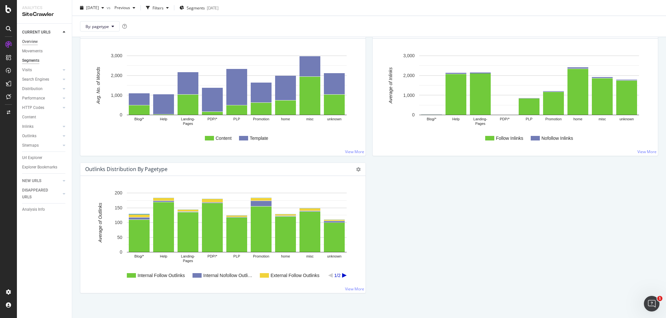
click at [29, 42] on div "Overview" at bounding box center [30, 41] width 16 height 7
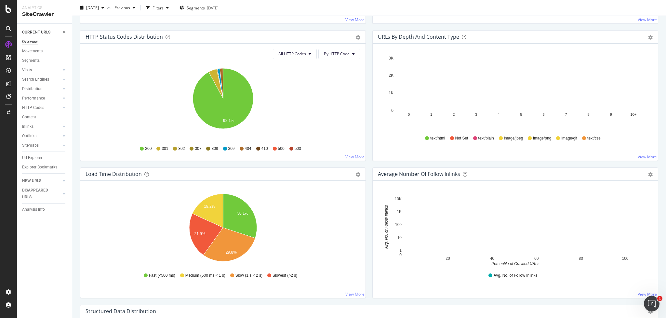
scroll to position [363, 0]
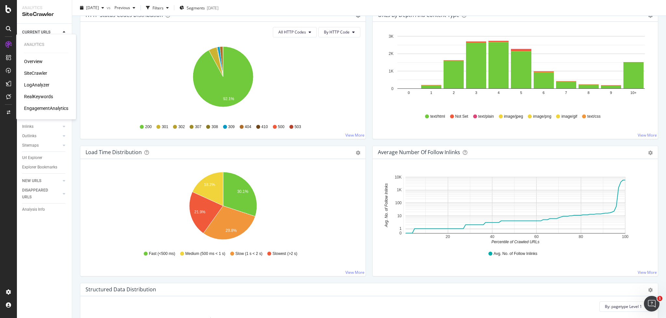
click at [36, 97] on div "RealKeywords" at bounding box center [38, 96] width 29 height 7
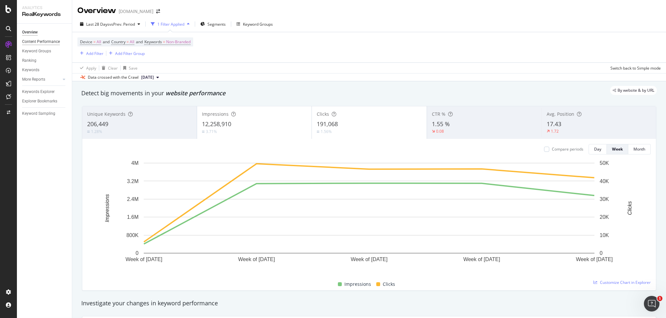
click at [37, 41] on div "Content Performance" at bounding box center [41, 41] width 38 height 7
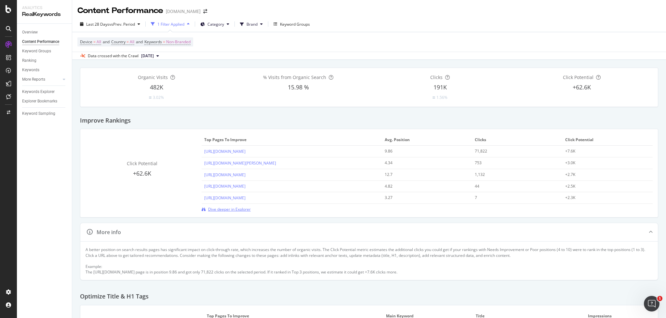
click at [231, 211] on span "Dive deeper in Explorer" at bounding box center [229, 209] width 43 height 6
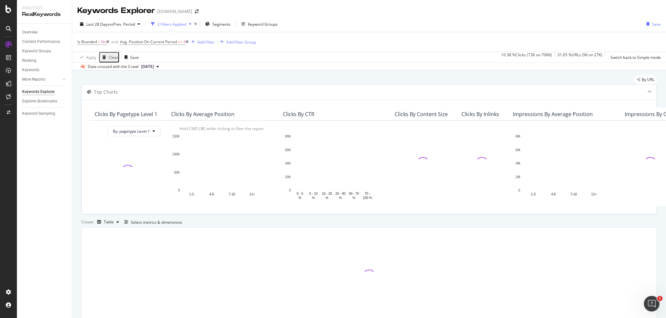
scroll to position [0, 0]
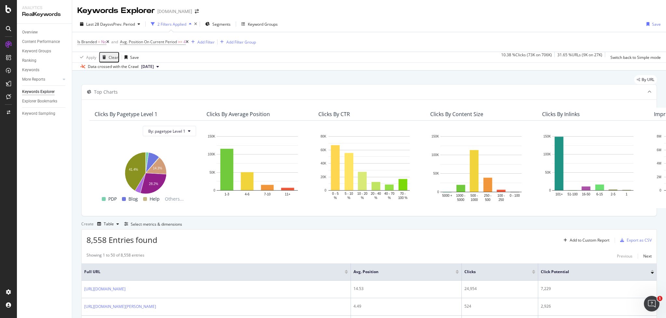
click at [38, 93] on div "Keywords Explorer" at bounding box center [38, 91] width 33 height 7
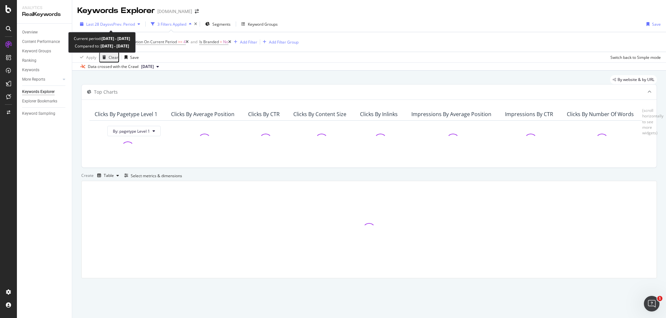
click at [120, 24] on span "vs Prev. Period" at bounding box center [122, 24] width 26 height 6
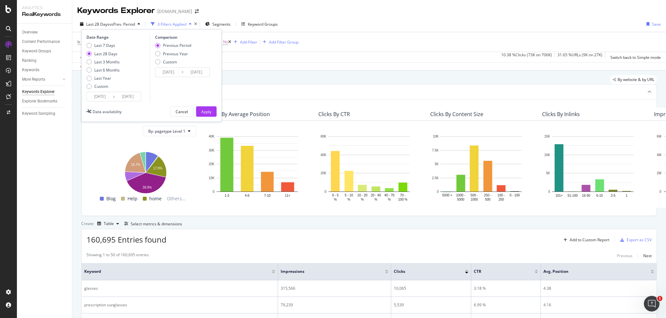
drag, startPoint x: 100, startPoint y: 46, endPoint x: 125, endPoint y: 53, distance: 25.7
click at [100, 46] on div "Last 7 Days" at bounding box center [104, 46] width 21 height 6
type input "2025/08/03"
type input "2025/07/27"
type input "2025/08/02"
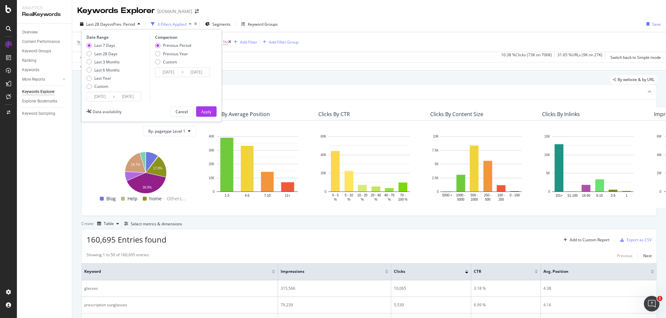
drag, startPoint x: 204, startPoint y: 110, endPoint x: 187, endPoint y: 26, distance: 86.2
click at [204, 110] on div "Apply" at bounding box center [206, 112] width 10 height 6
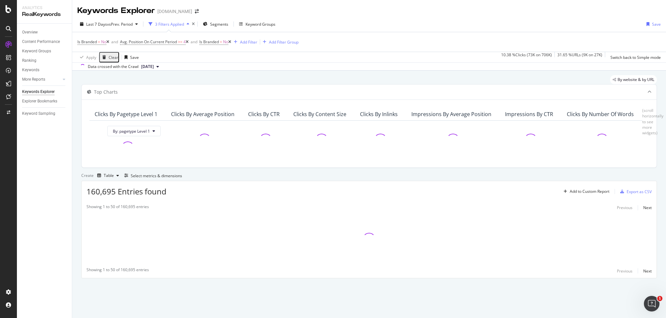
click at [188, 24] on div "button" at bounding box center [188, 24] width 8 height 4
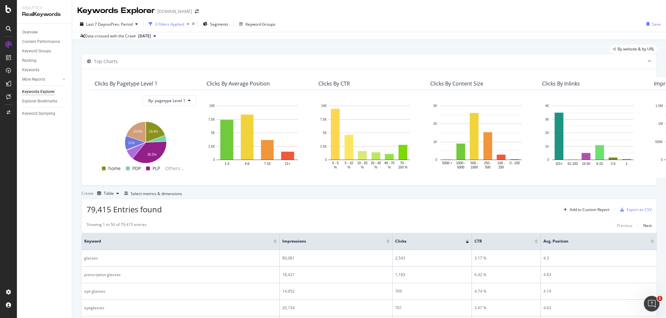
click at [184, 25] on div "3 Filters Applied" at bounding box center [169, 24] width 29 height 6
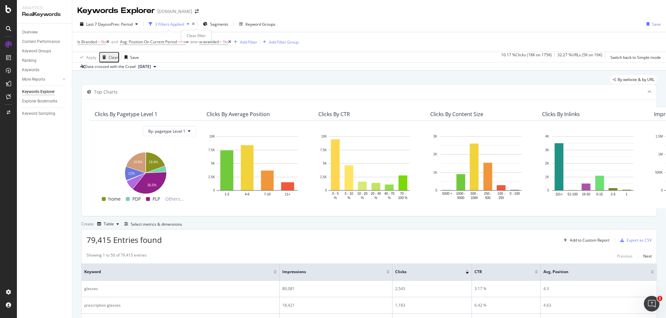
click at [195, 25] on icon "times" at bounding box center [193, 24] width 3 height 4
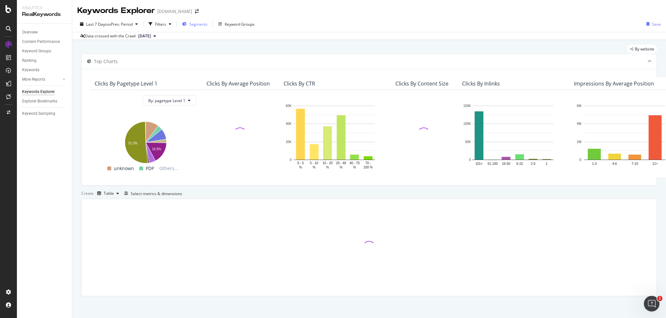
click at [195, 25] on span "Segments" at bounding box center [198, 24] width 18 height 6
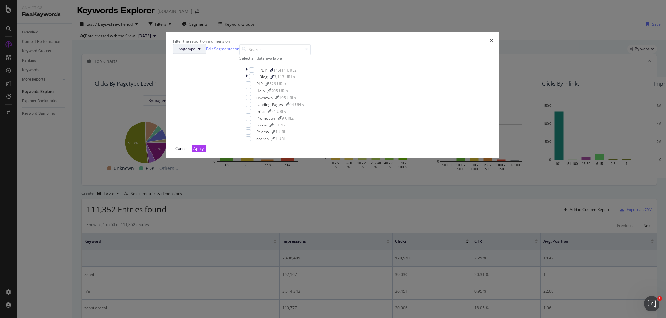
click at [206, 54] on button "pagetype" at bounding box center [189, 49] width 33 height 10
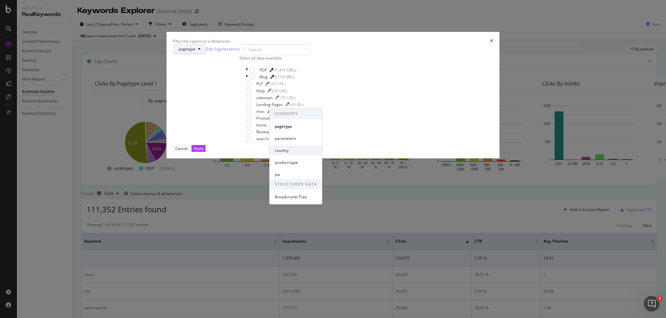
click at [284, 151] on span "country" at bounding box center [296, 150] width 42 height 6
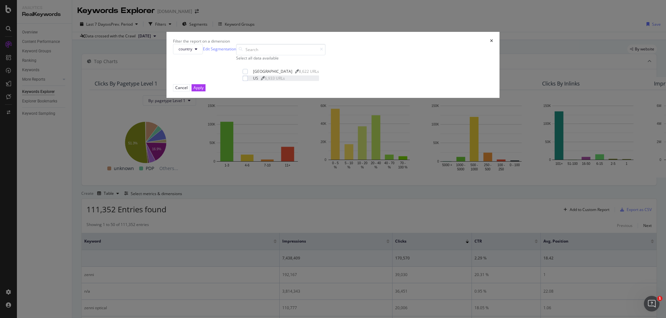
click at [274, 81] on div "US 6,933 URLs" at bounding box center [280, 78] width 76 height 6
drag, startPoint x: 384, startPoint y: 205, endPoint x: 376, endPoint y: 201, distance: 9.3
click at [203, 90] on div "Apply" at bounding box center [198, 88] width 10 height 6
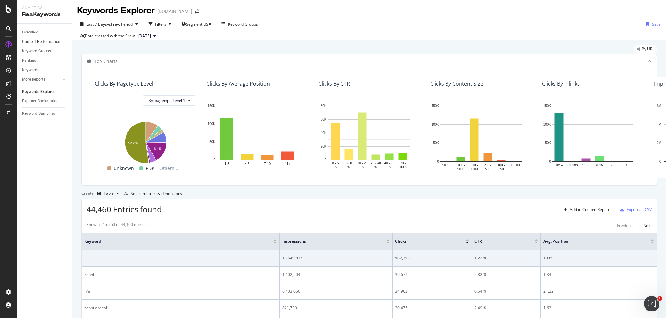
click at [40, 43] on div "Content Performance" at bounding box center [41, 41] width 38 height 7
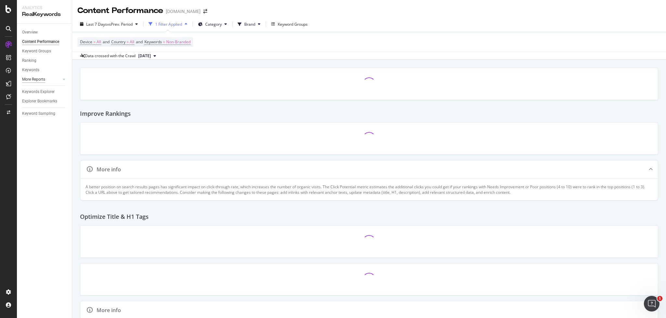
drag, startPoint x: 47, startPoint y: 80, endPoint x: 27, endPoint y: 78, distance: 20.5
click at [47, 80] on link "More Reports" at bounding box center [41, 79] width 39 height 7
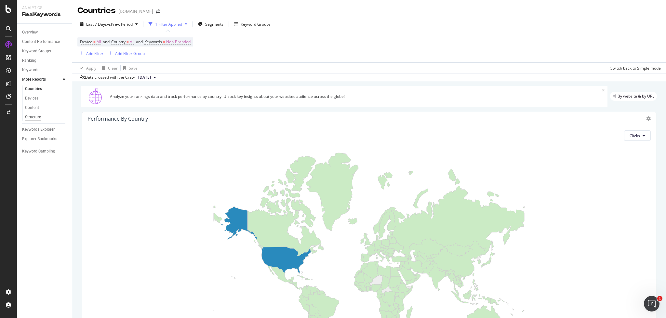
click at [34, 116] on div "Structure" at bounding box center [33, 117] width 16 height 7
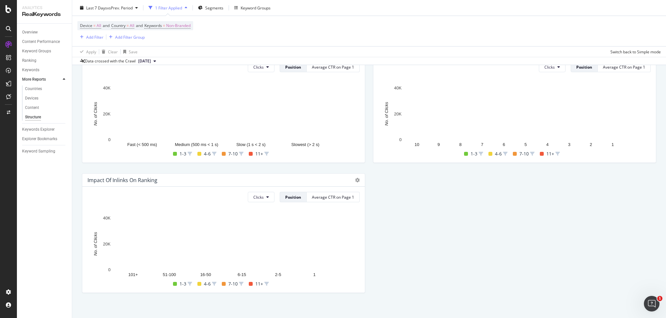
scroll to position [201, 0]
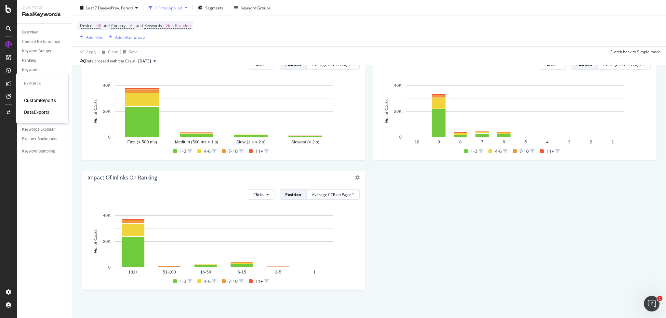
click at [35, 99] on div "CustomReports" at bounding box center [40, 100] width 32 height 7
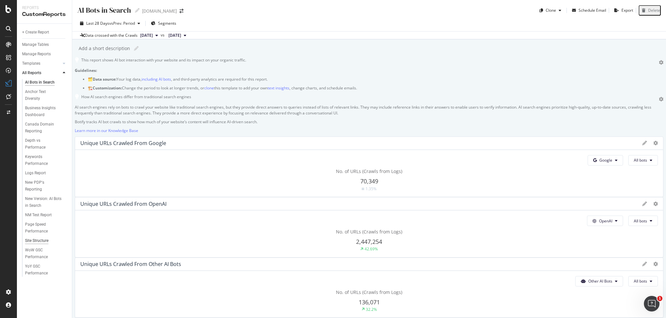
click at [37, 241] on div "Site Structure" at bounding box center [36, 240] width 23 height 7
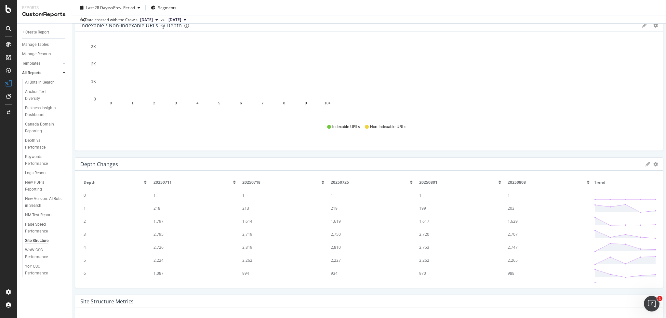
scroll to position [43, 0]
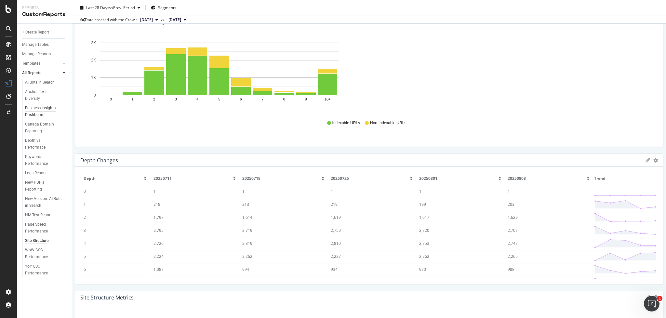
click at [49, 108] on div "Business Insights Dashboard" at bounding box center [43, 112] width 37 height 14
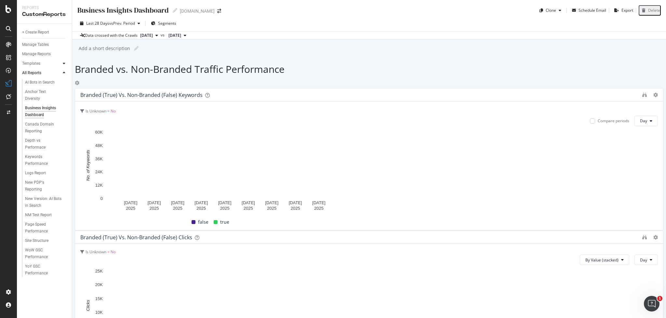
click at [65, 64] on div at bounding box center [64, 63] width 7 height 7
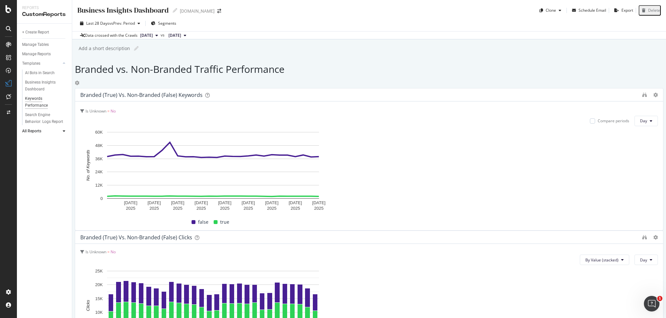
click at [37, 106] on div "Keywords Performance" at bounding box center [43, 102] width 36 height 14
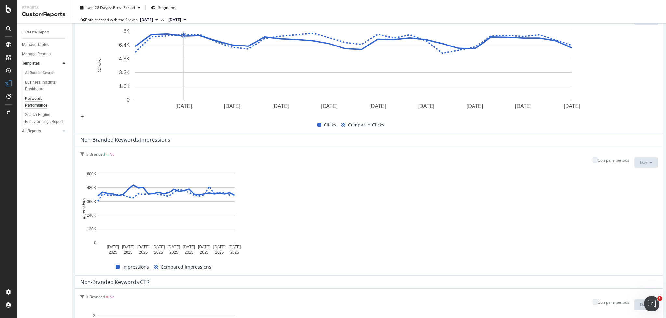
scroll to position [240, 0]
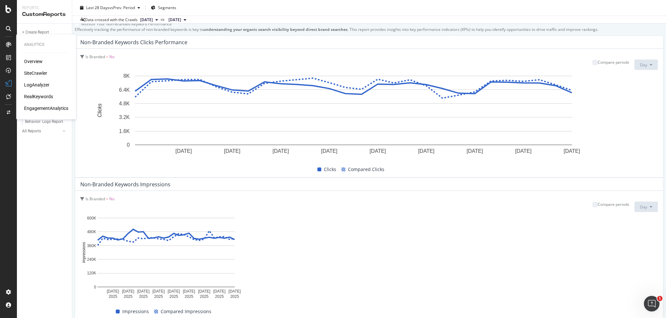
click at [35, 71] on div "SiteCrawler" at bounding box center [35, 73] width 23 height 7
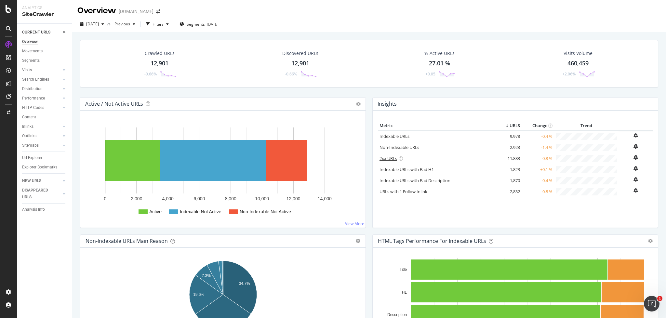
click at [392, 157] on link "2xx URLs" at bounding box center [388, 158] width 18 height 6
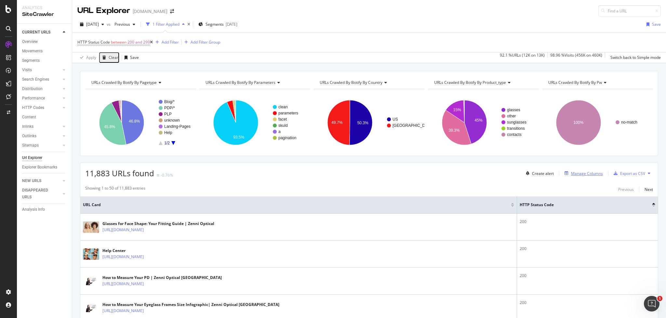
click at [590, 174] on div "Manage Columns" at bounding box center [587, 174] width 32 height 6
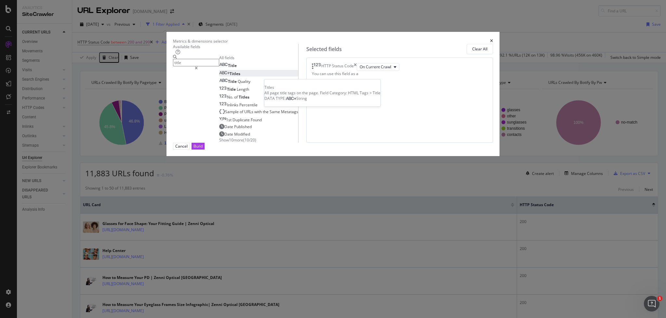
type input "title"
click at [229, 76] on span "Titles" at bounding box center [234, 74] width 11 height 6
click at [202, 149] on div "Build" at bounding box center [197, 146] width 9 height 6
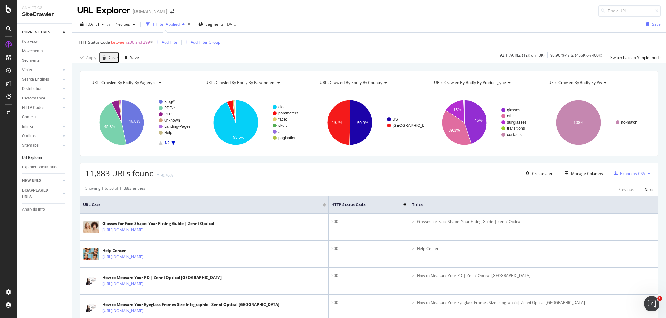
click at [174, 41] on div "Add Filter" at bounding box center [170, 42] width 17 height 6
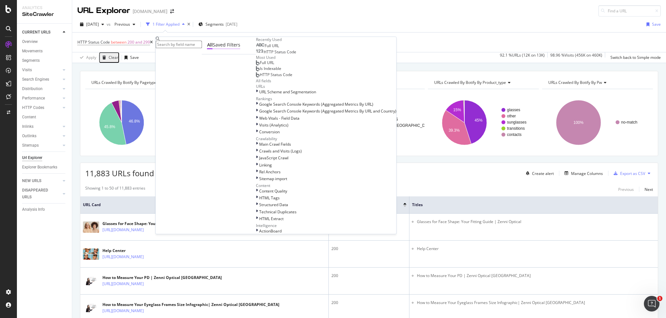
click at [213, 48] on div "Saved Filters" at bounding box center [227, 45] width 28 height 7
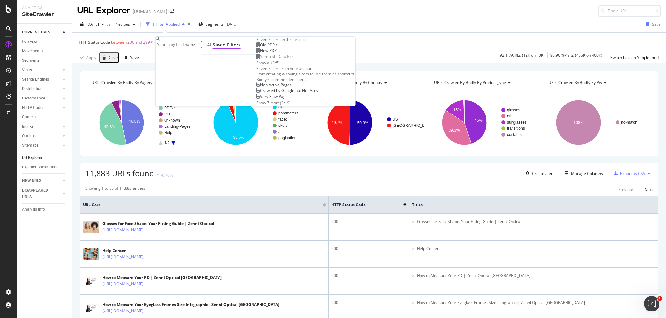
scroll to position [1, 0]
click at [256, 106] on div "Show 7 more" at bounding box center [268, 103] width 24 height 6
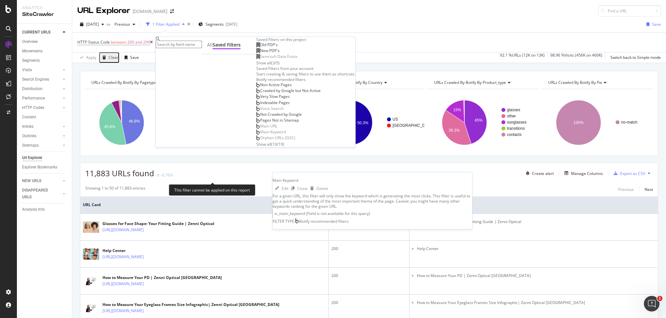
scroll to position [0, 0]
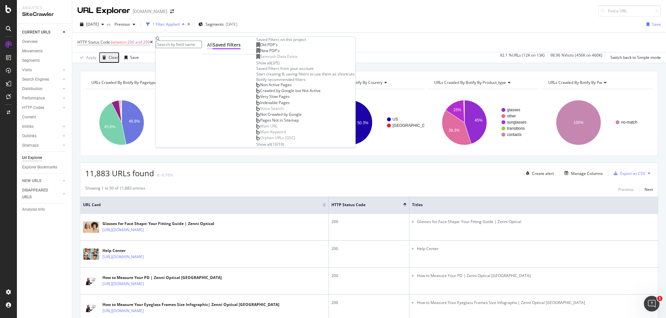
click at [207, 48] on div "All" at bounding box center [210, 45] width 6 height 7
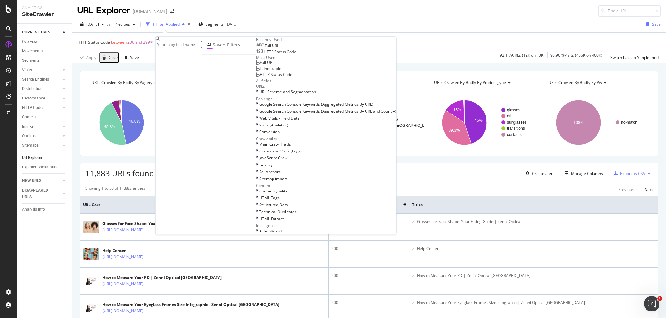
click at [188, 44] on input "text" at bounding box center [179, 44] width 46 height 7
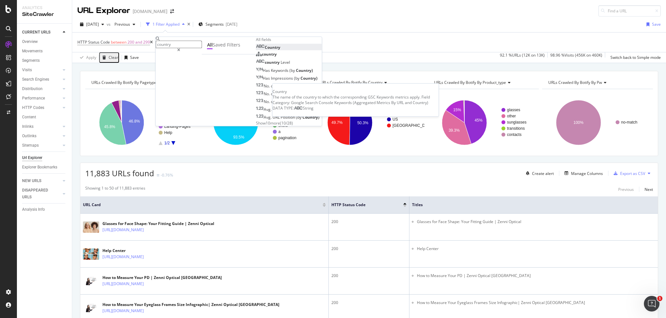
type input "country"
click at [256, 50] on div "Country" at bounding box center [268, 48] width 24 height 6
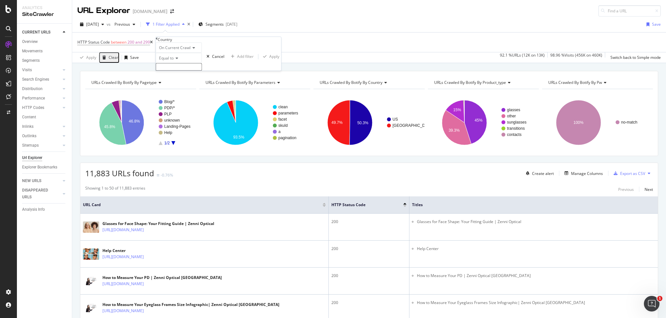
click at [178, 60] on icon at bounding box center [176, 59] width 5 height 4
click at [183, 71] on input "text" at bounding box center [179, 66] width 46 height 7
click at [177, 60] on icon at bounding box center [176, 59] width 5 height 4
click at [177, 83] on span "Starts with" at bounding box center [167, 81] width 19 height 6
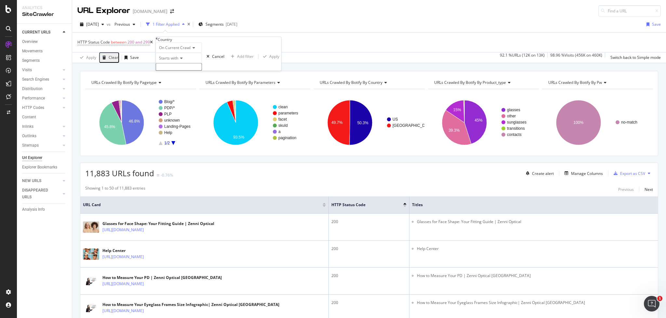
click at [181, 71] on input "text" at bounding box center [179, 66] width 46 height 7
click at [171, 71] on input "text" at bounding box center [179, 66] width 46 height 7
click at [181, 60] on icon at bounding box center [180, 59] width 5 height 4
click at [172, 70] on span "Equal to" at bounding box center [165, 67] width 15 height 6
click at [189, 71] on input "text" at bounding box center [179, 66] width 46 height 7
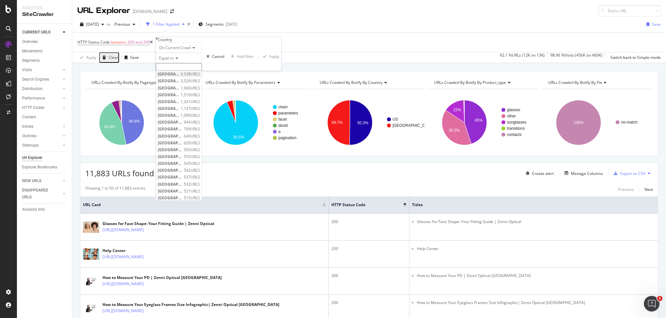
click at [179, 77] on span "United States of America" at bounding box center [168, 75] width 21 height 6
type input "United States of America"
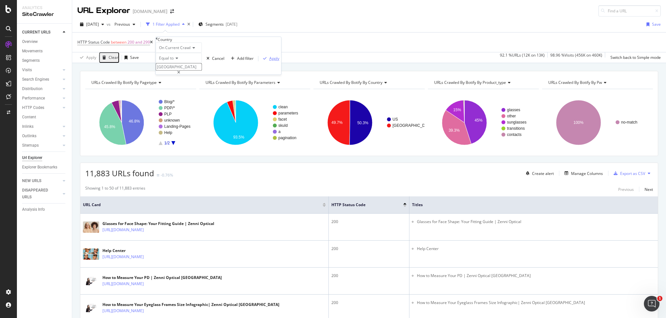
click at [269, 61] on div "Apply" at bounding box center [274, 59] width 10 height 6
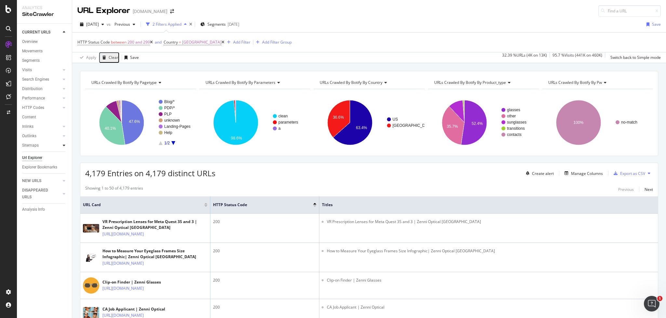
click at [63, 146] on icon at bounding box center [64, 145] width 3 height 4
click at [37, 163] on div "Insights" at bounding box center [32, 164] width 14 height 7
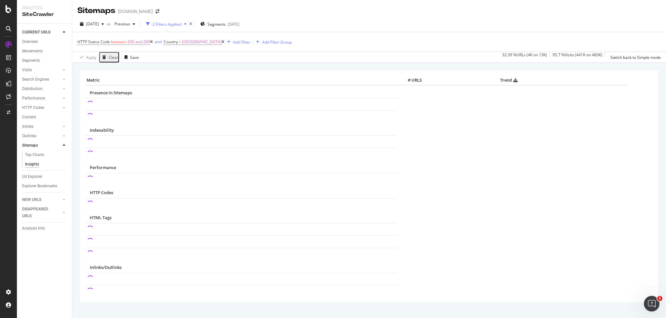
click at [224, 41] on icon at bounding box center [222, 42] width 3 height 4
click at [153, 42] on icon at bounding box center [151, 42] width 3 height 4
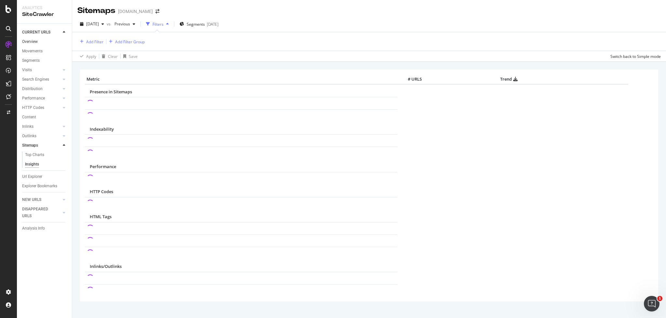
click at [39, 44] on link "Overview" at bounding box center [44, 41] width 45 height 7
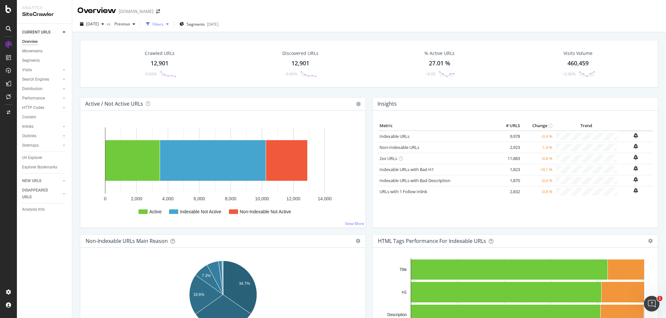
click at [163, 25] on div "Filters" at bounding box center [157, 24] width 11 height 6
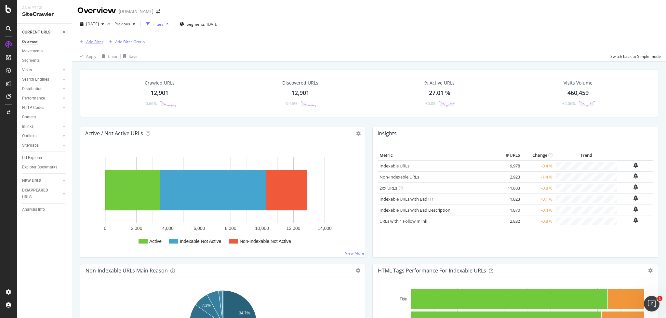
click at [89, 43] on div "Add Filter" at bounding box center [94, 42] width 17 height 6
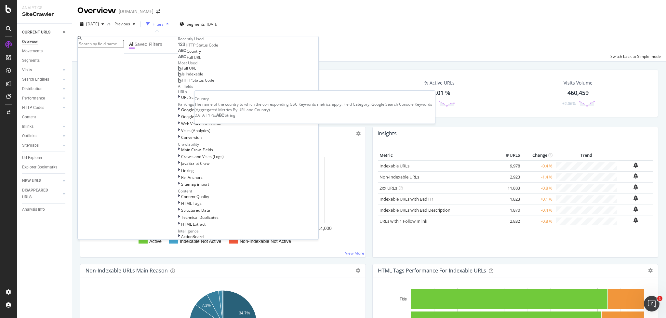
click at [187, 54] on span "Country" at bounding box center [194, 52] width 14 height 6
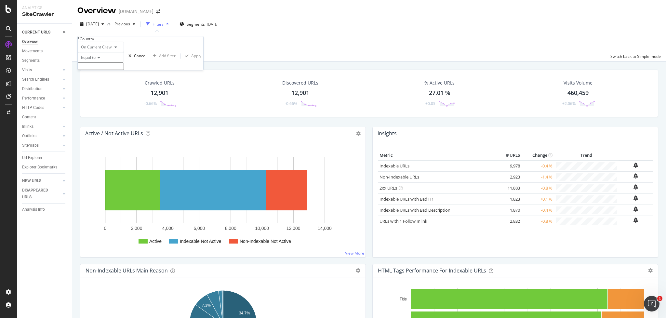
click at [96, 70] on input "text" at bounding box center [101, 66] width 46 height 7
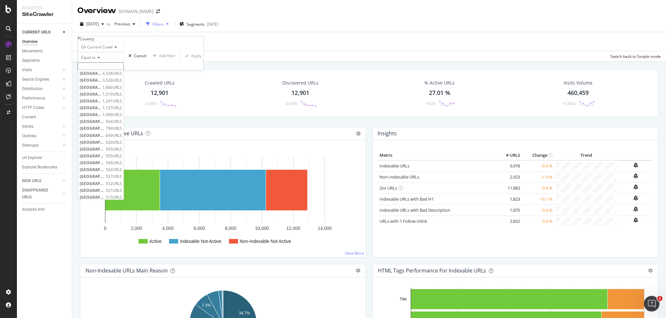
drag, startPoint x: 105, startPoint y: 89, endPoint x: 155, endPoint y: 85, distance: 50.8
click at [101, 76] on span "United States of America" at bounding box center [90, 74] width 21 height 6
type input "United States of America"
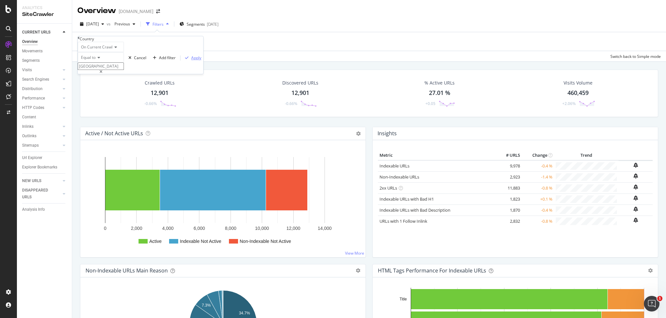
click at [182, 60] on div "button" at bounding box center [186, 58] width 9 height 4
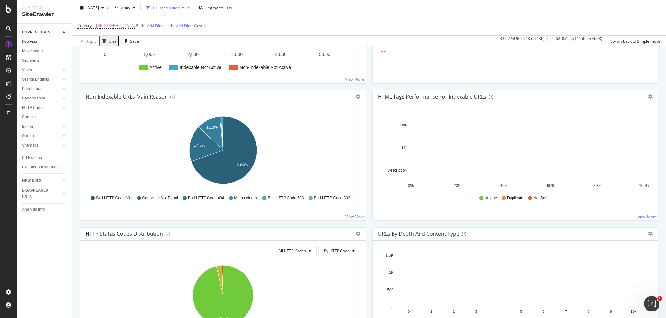
scroll to position [176, 0]
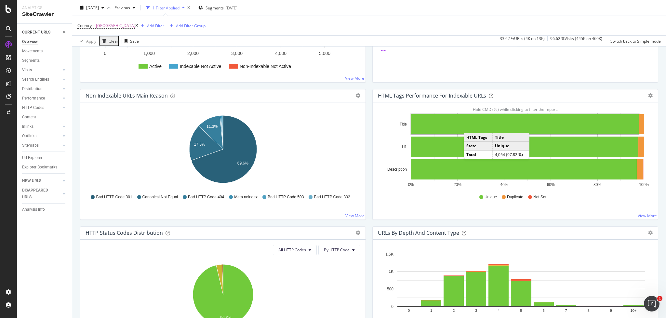
click at [470, 126] on rect "A chart." at bounding box center [525, 124] width 228 height 20
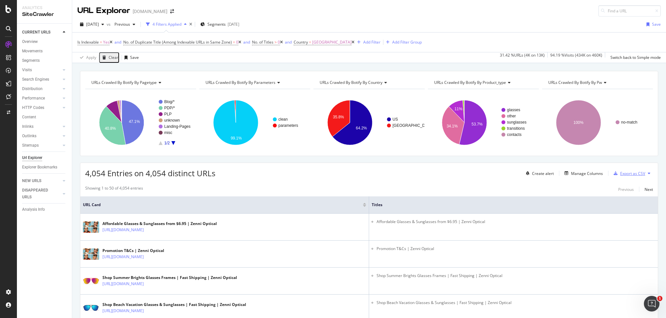
click at [634, 173] on div "Export as CSV" at bounding box center [632, 174] width 25 height 6
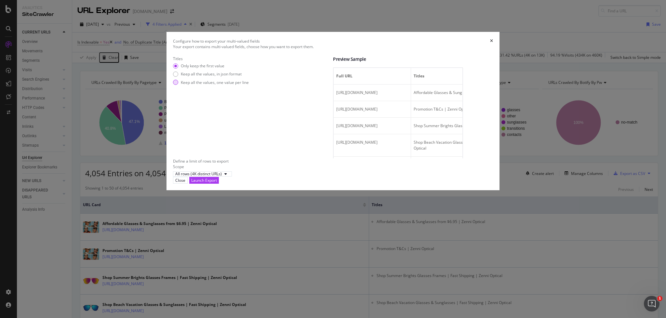
click at [226, 85] on div "Keep all the values, one value per line" at bounding box center [215, 83] width 68 height 6
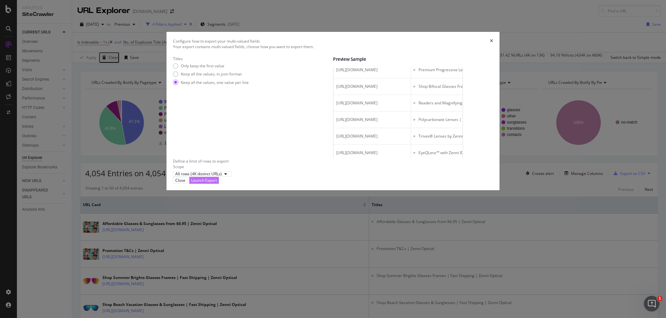
click at [217, 183] on div "Launch Export" at bounding box center [204, 180] width 26 height 6
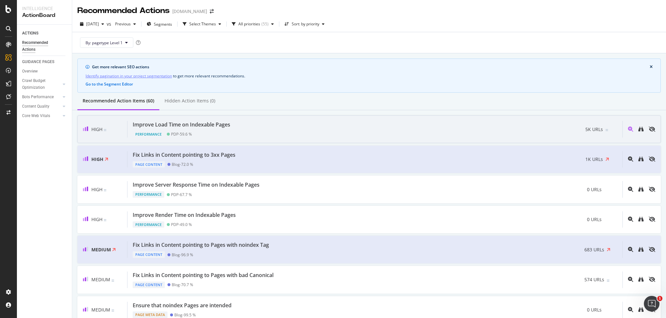
click at [228, 134] on div "Performance PDP - 59.6 %" at bounding box center [183, 132] width 100 height 9
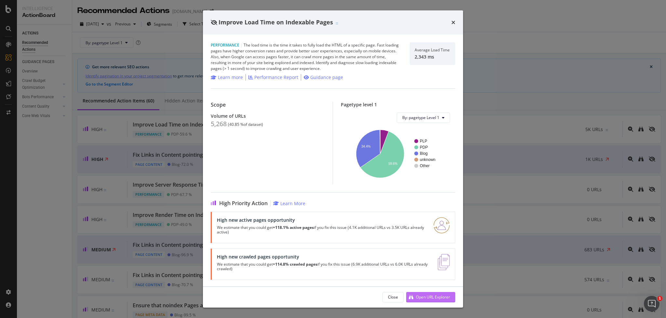
click at [427, 295] on div "Open URL Explorer" at bounding box center [433, 297] width 34 height 6
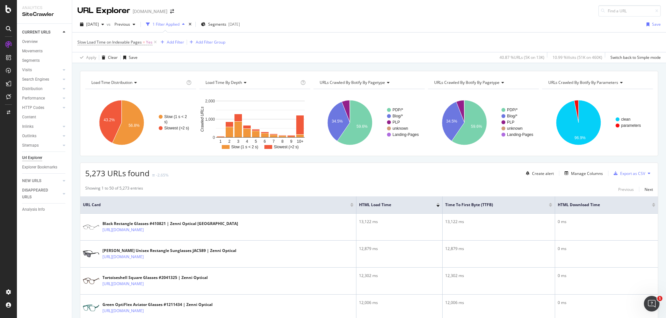
click at [351, 205] on div at bounding box center [351, 206] width 3 height 2
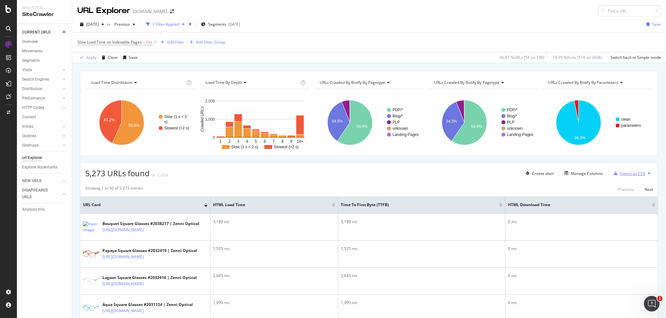
click at [634, 175] on div "Export as CSV" at bounding box center [632, 174] width 25 height 6
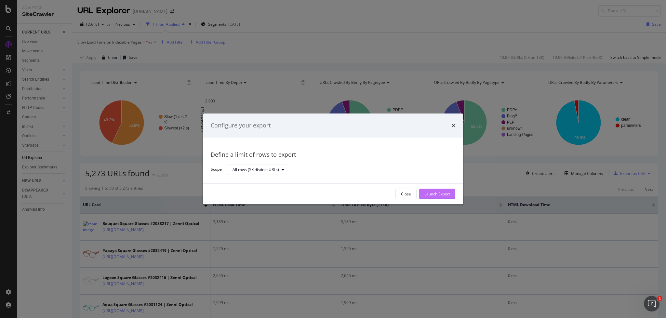
click at [431, 194] on div "Launch Export" at bounding box center [437, 194] width 26 height 6
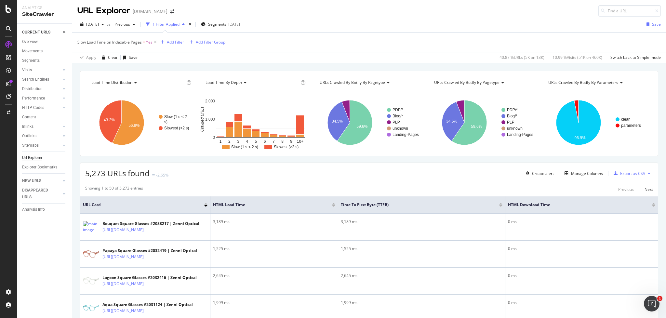
click at [40, 112] on div "DataExports" at bounding box center [36, 112] width 25 height 7
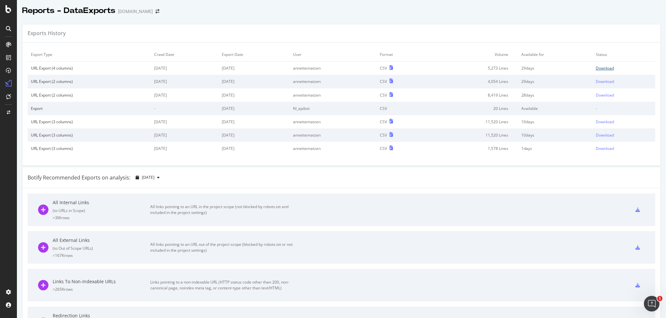
click at [604, 70] on div "Download" at bounding box center [604, 68] width 18 height 6
